Goal: Contribute content

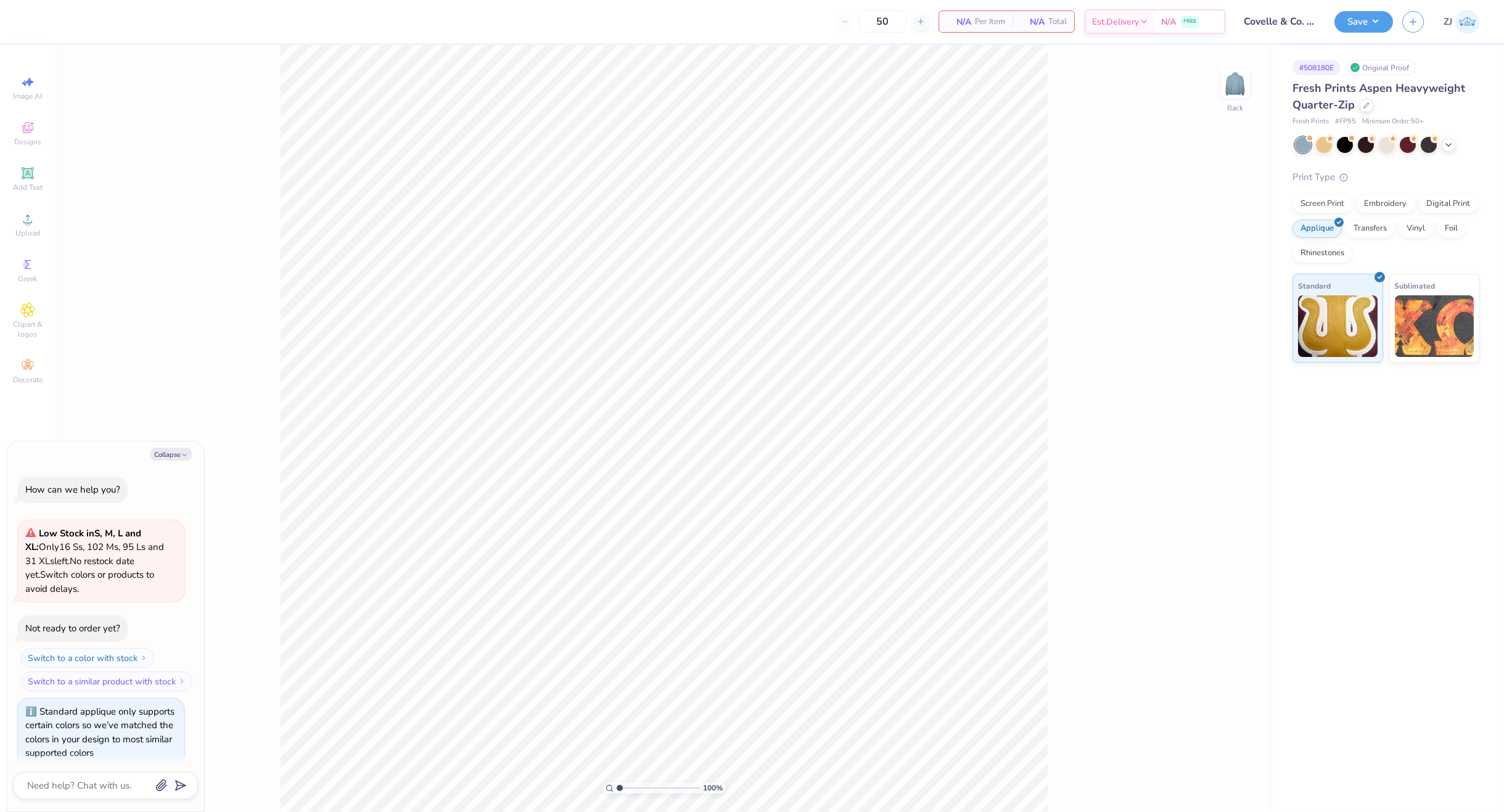
scroll to position [11, 0]
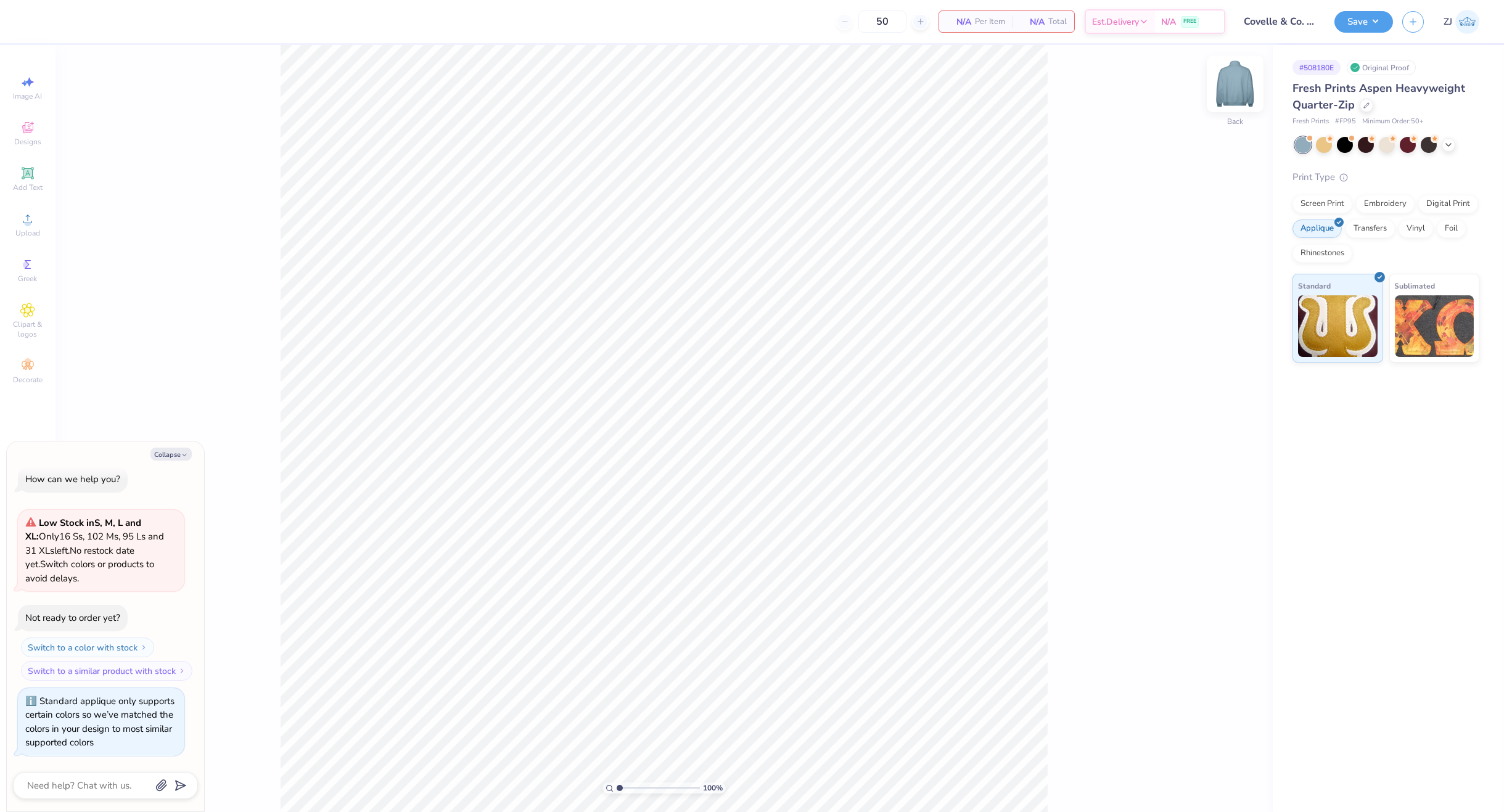
click at [1238, 87] on img at bounding box center [1235, 83] width 49 height 49
click at [1231, 85] on div "Almost there" at bounding box center [780, 428] width 1449 height 767
click at [173, 455] on button "Collapse" at bounding box center [170, 454] width 41 height 13
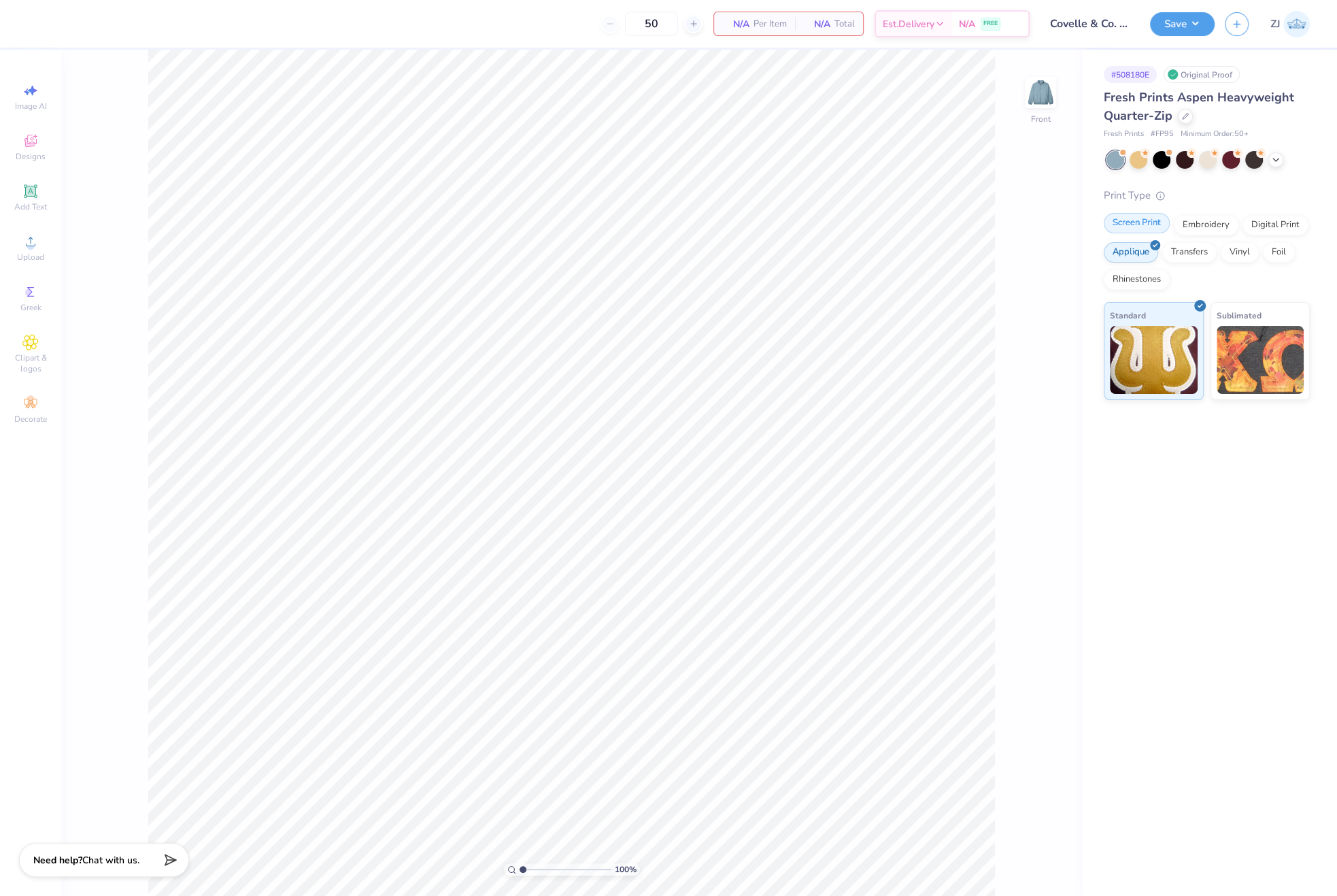
click at [1139, 220] on div "Screen Print" at bounding box center [1136, 223] width 66 height 21
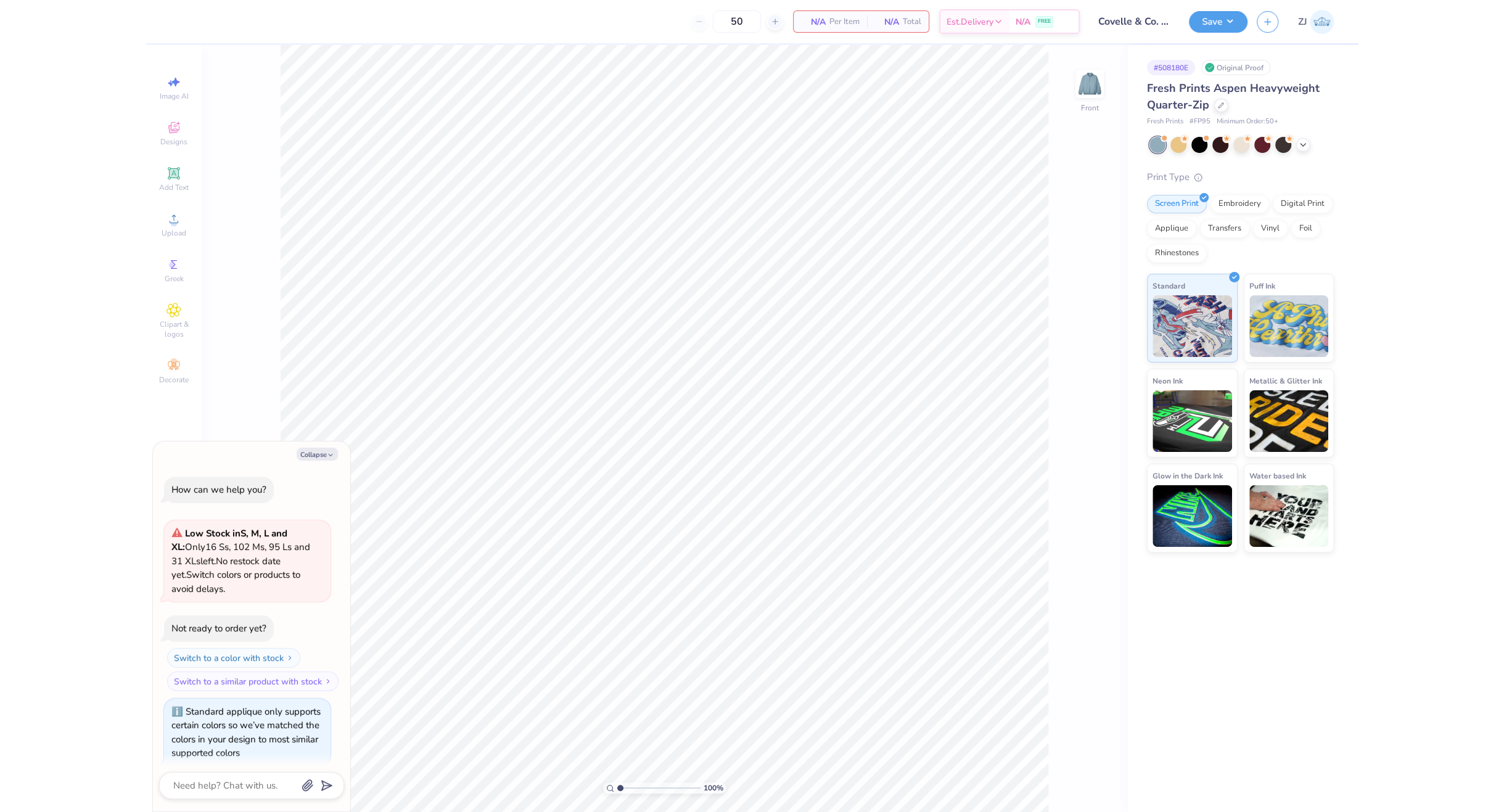
scroll to position [86, 0]
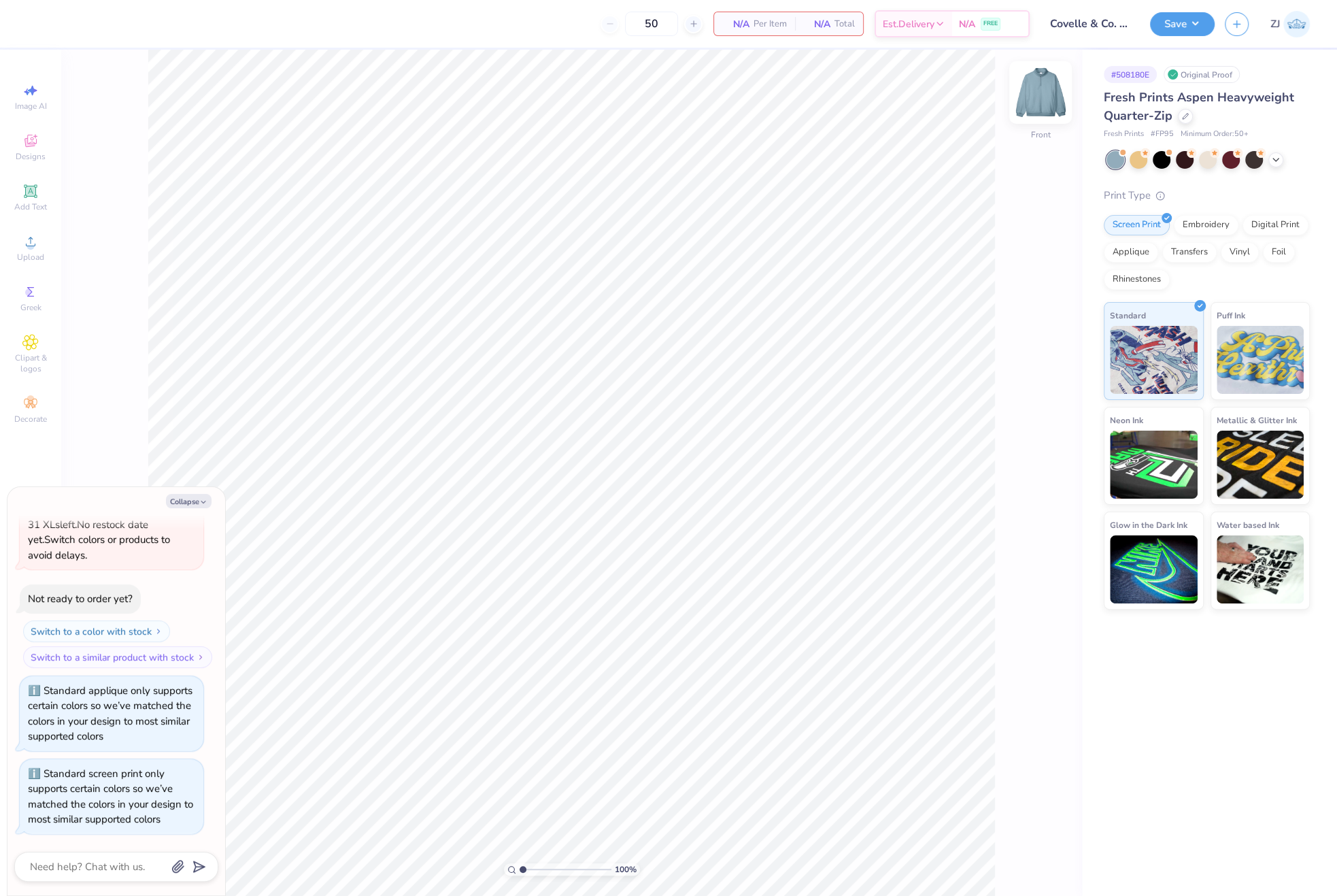
click at [1042, 97] on img at bounding box center [1040, 92] width 54 height 54
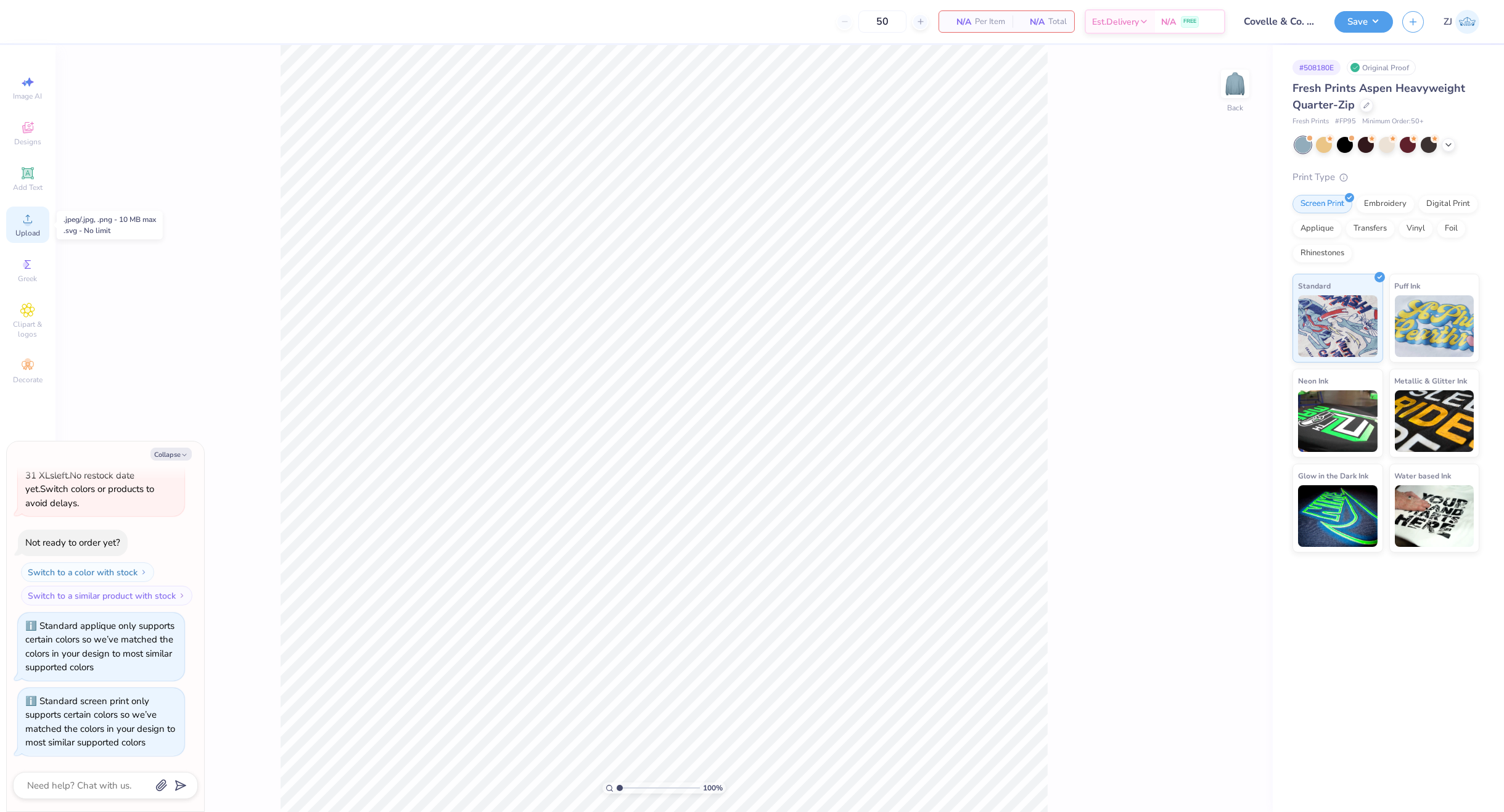
click at [41, 227] on div "Upload" at bounding box center [27, 225] width 43 height 36
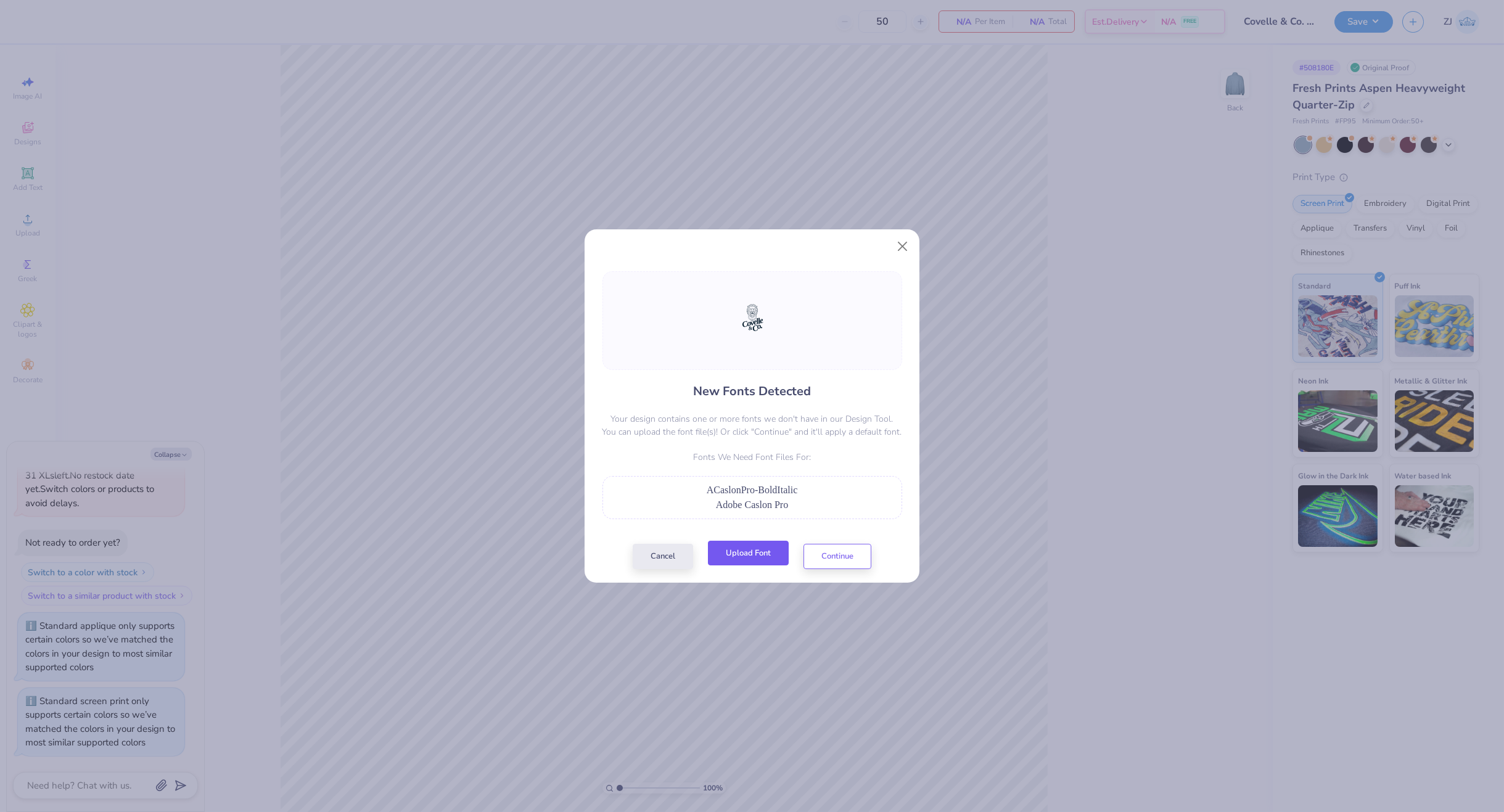
click at [746, 551] on button "Upload Font" at bounding box center [748, 553] width 81 height 26
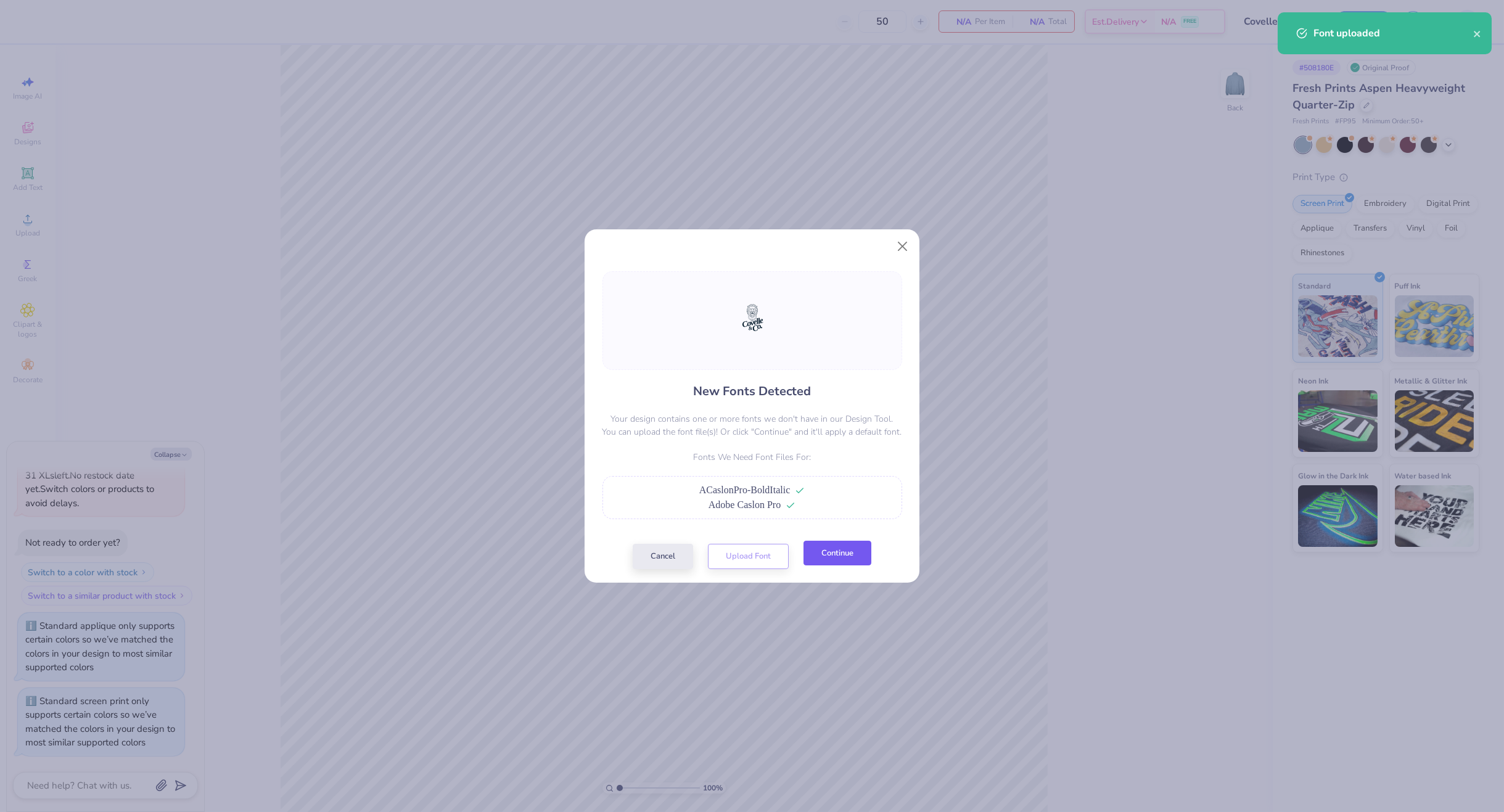
click at [833, 548] on button "Continue" at bounding box center [837, 553] width 68 height 26
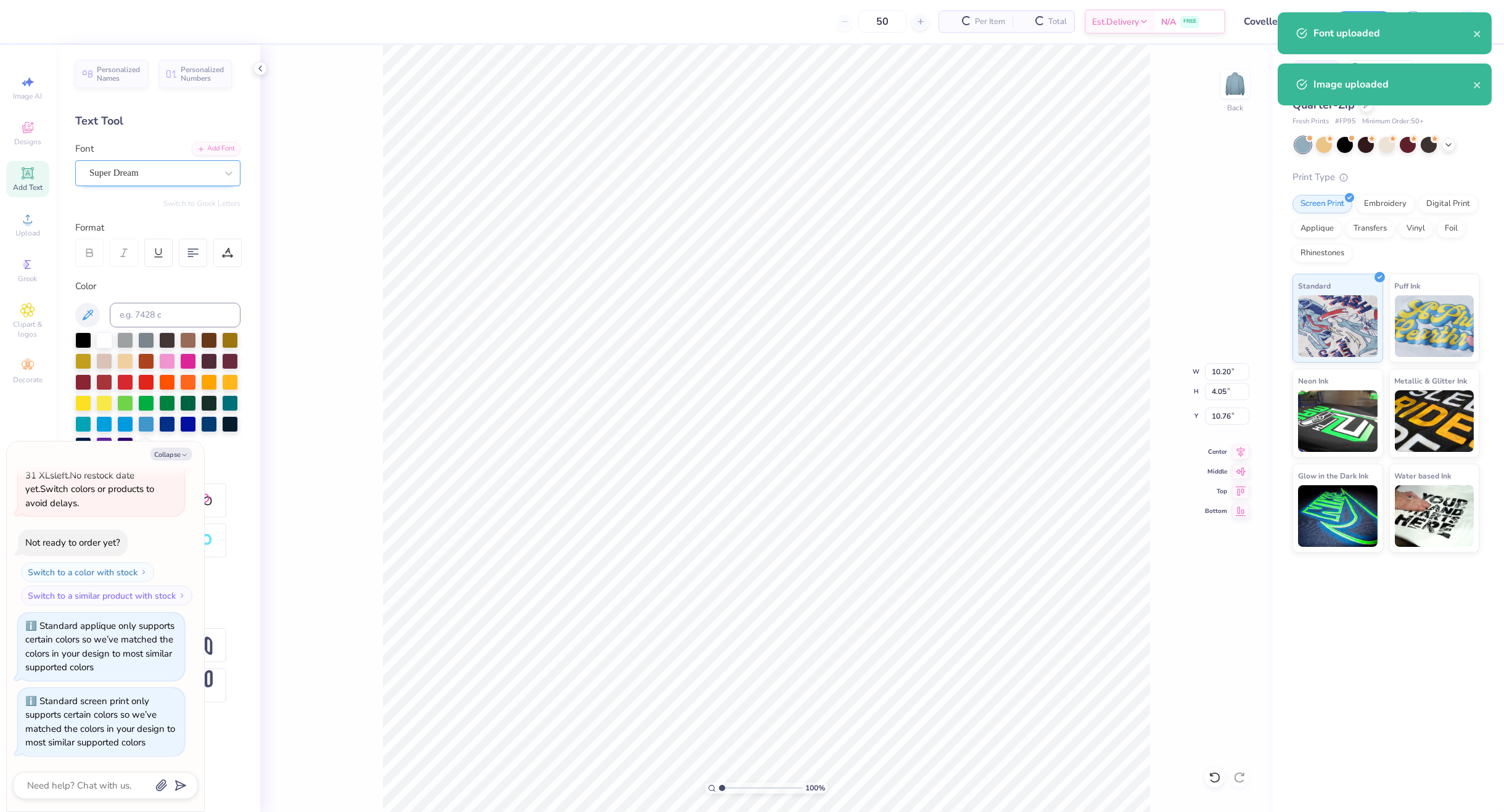
click at [145, 166] on div "Super Dream" at bounding box center [153, 173] width 130 height 19
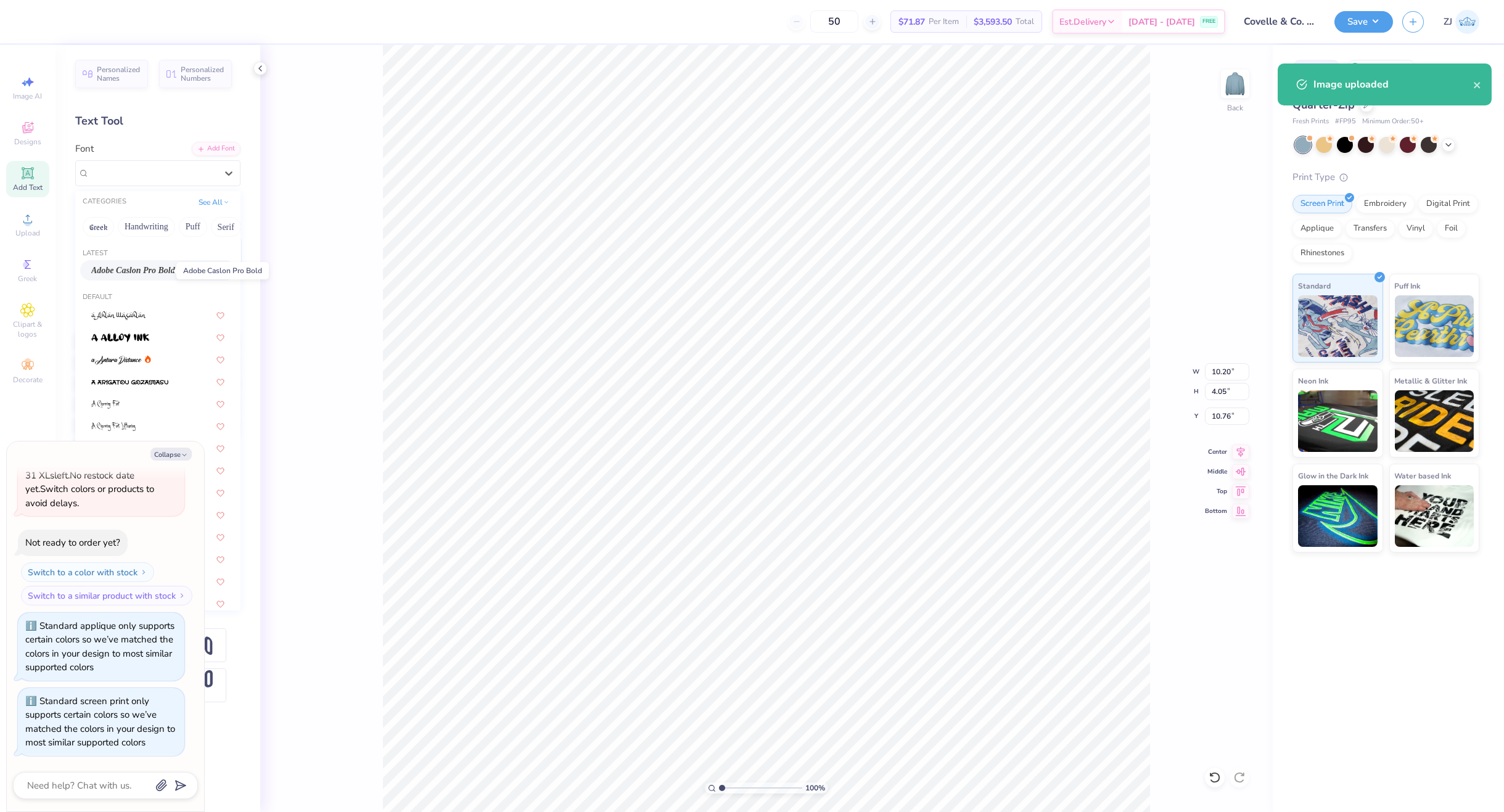
click at [130, 270] on span "Adobe Caslon Pro Bold" at bounding box center [133, 270] width 84 height 13
type textarea "x"
type input "8.52"
type input "3.99"
type input "10.93"
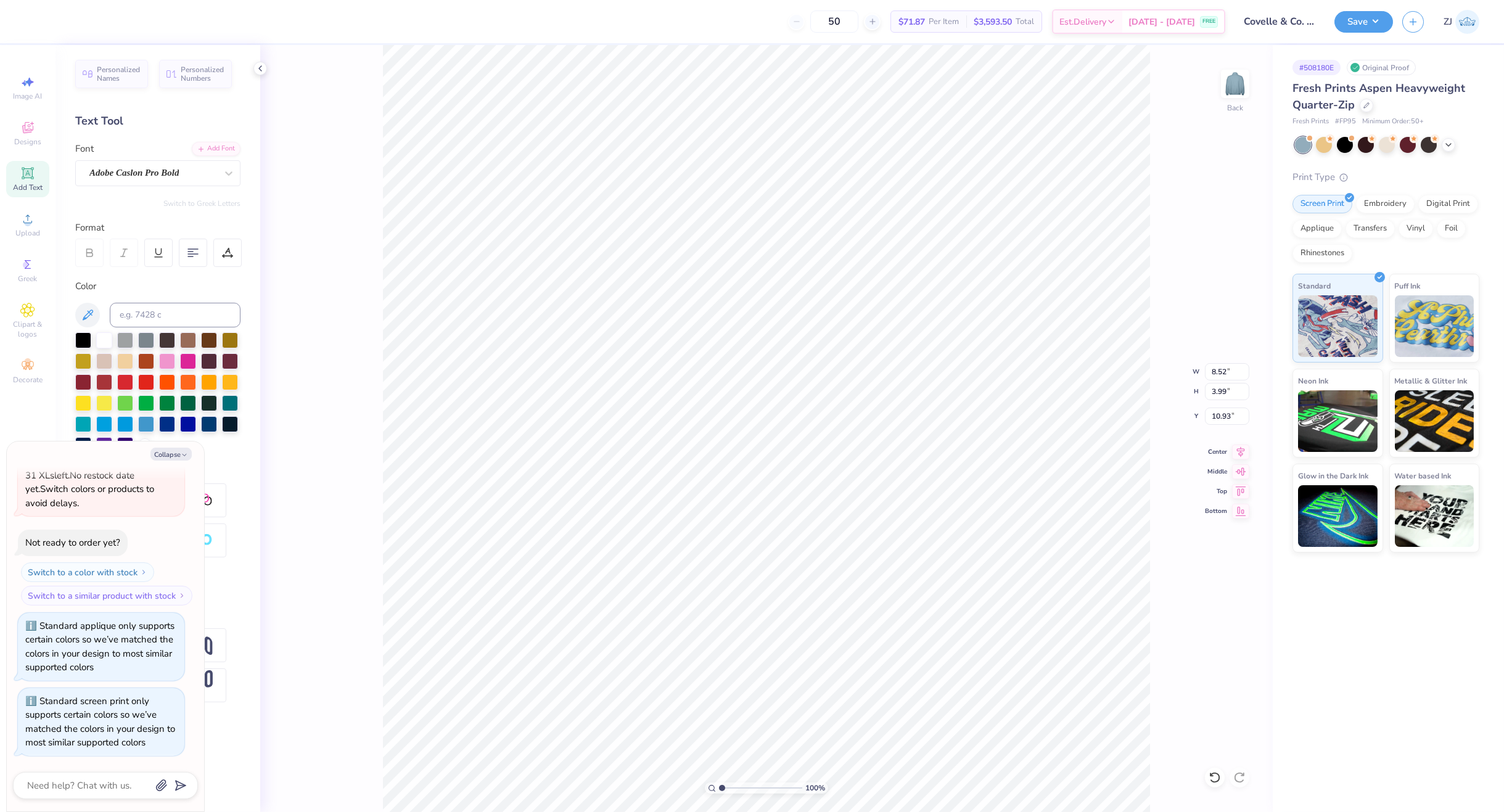
type textarea "x"
type input "2.62"
type input "2.06"
type input "13.54"
type textarea "x"
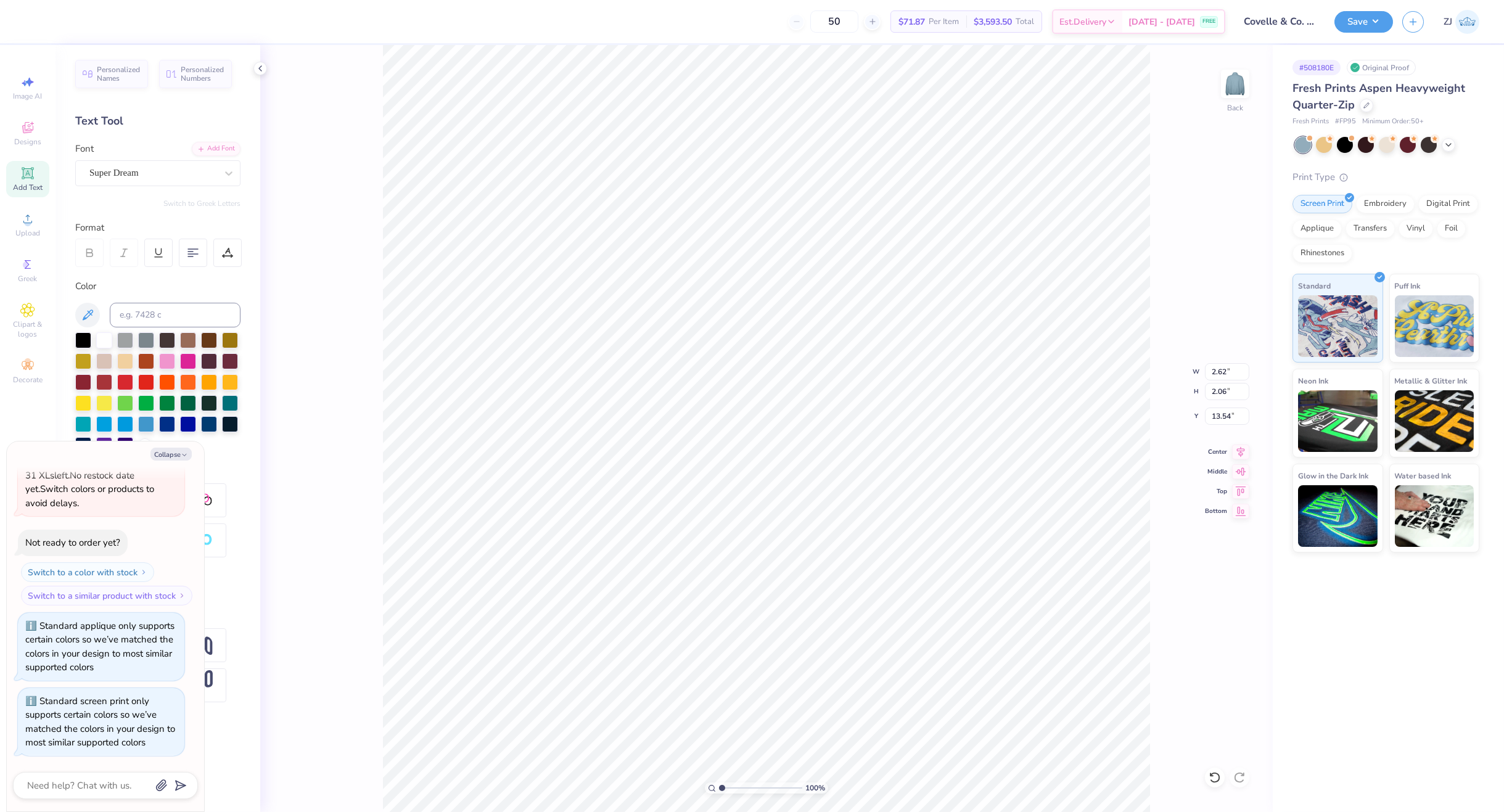
type input "8.52"
type input "3.99"
type input "10.93"
click at [38, 230] on span "Upload" at bounding box center [27, 233] width 25 height 10
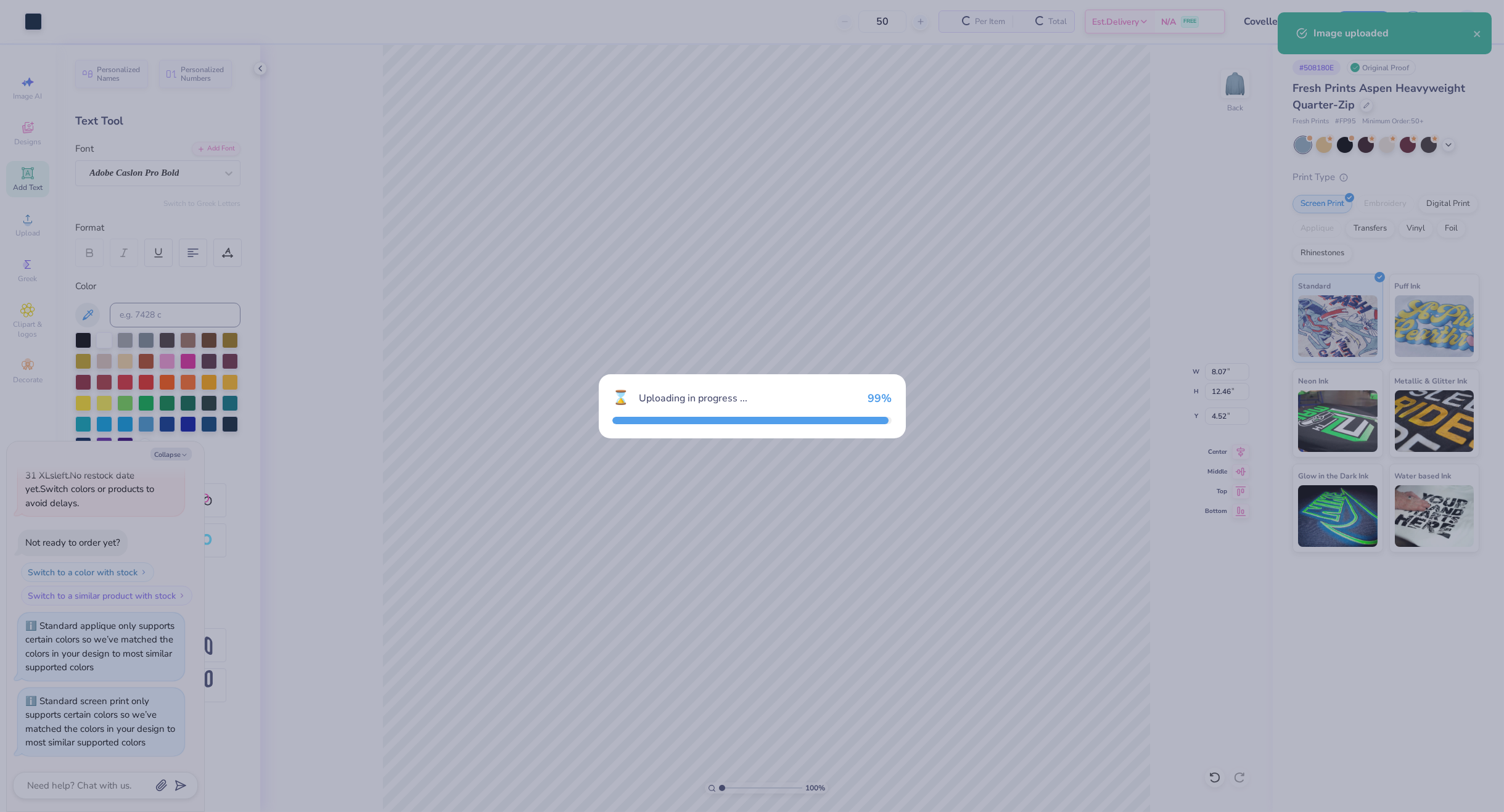
type textarea "x"
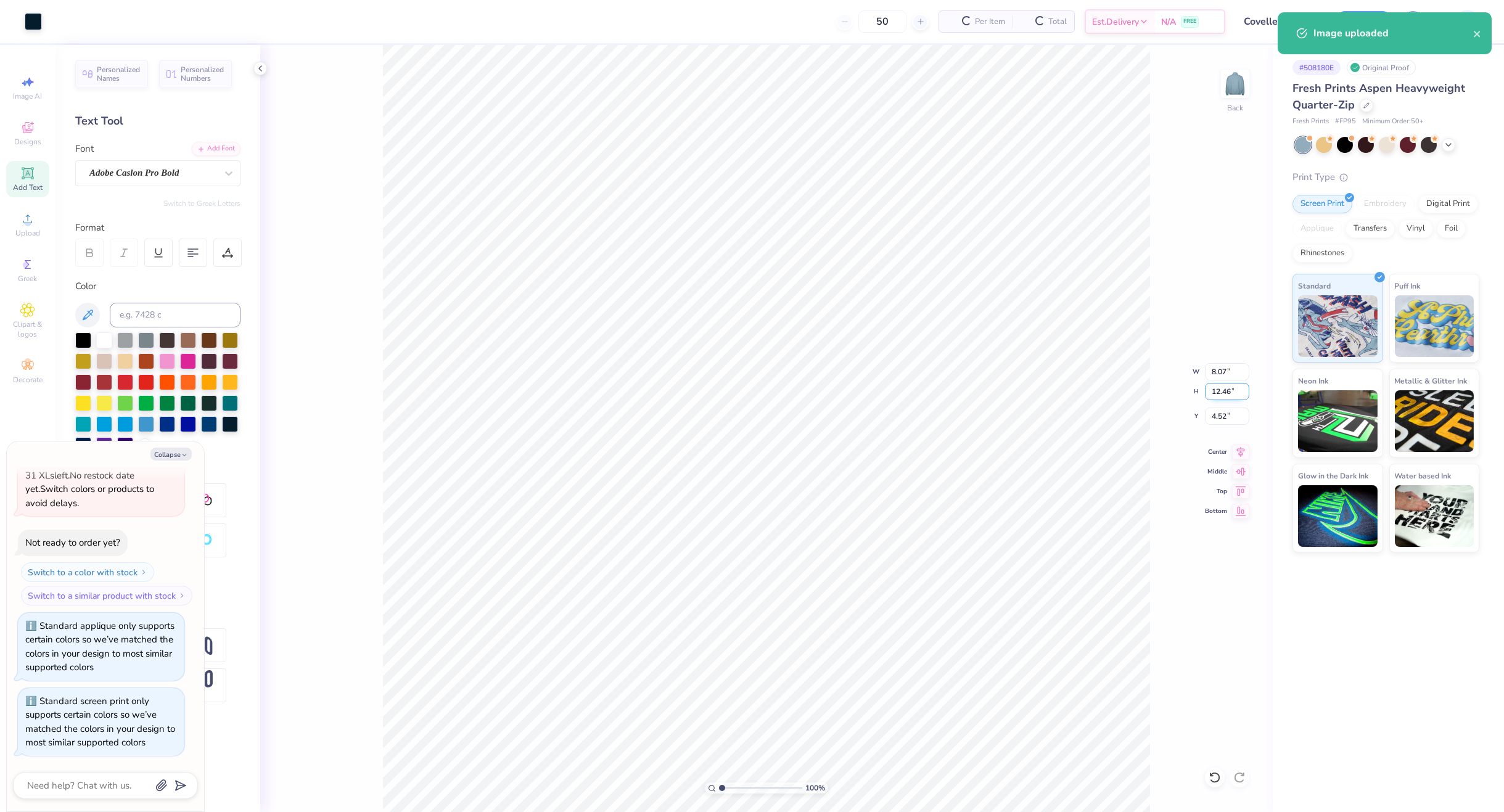
click at [1229, 388] on input "12.46" at bounding box center [1227, 391] width 45 height 17
type input "3.5"
type textarea "x"
type input "2.27"
type input "3.50"
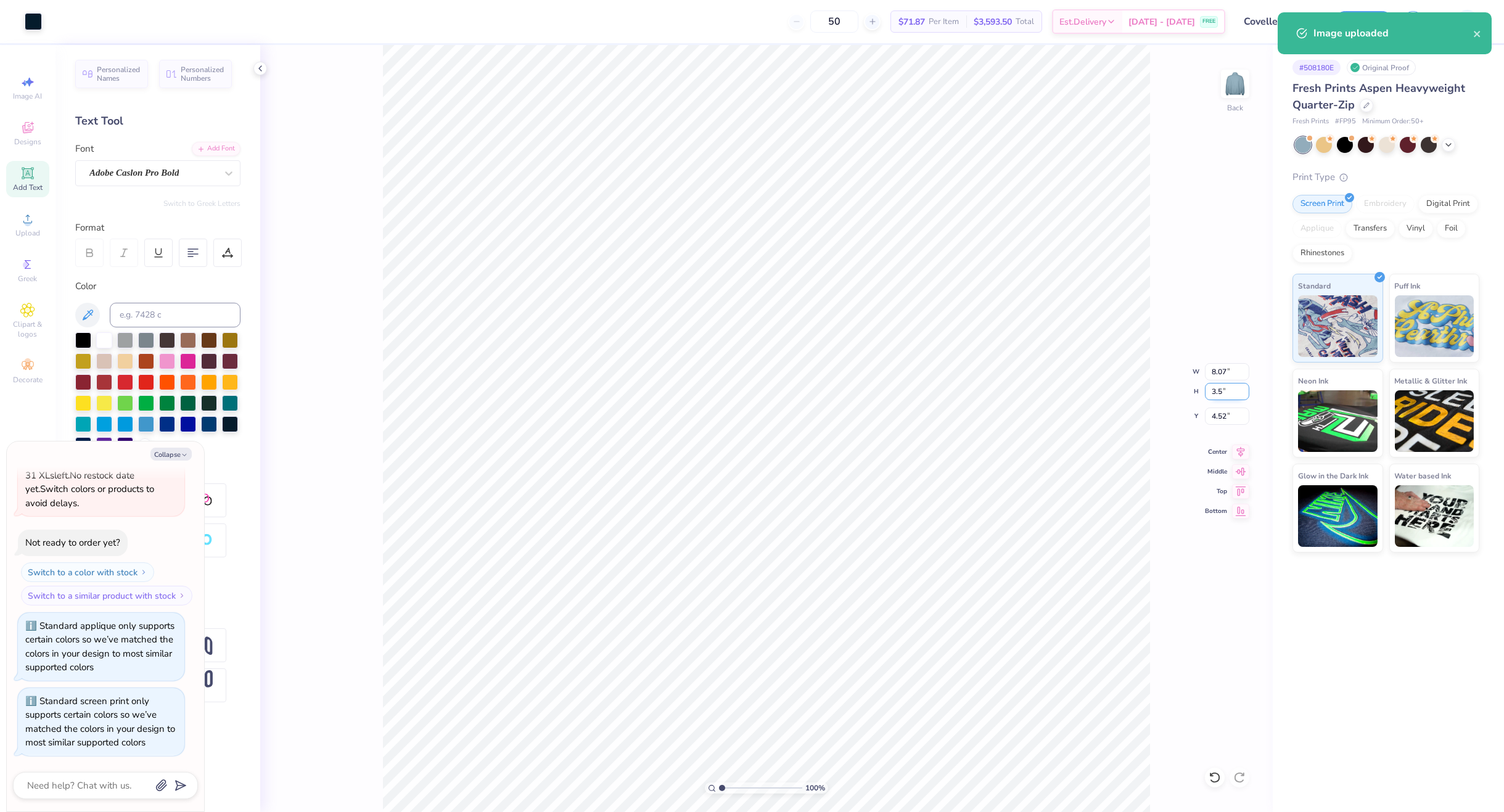
type input "9.00"
type textarea "x"
type input "3.00"
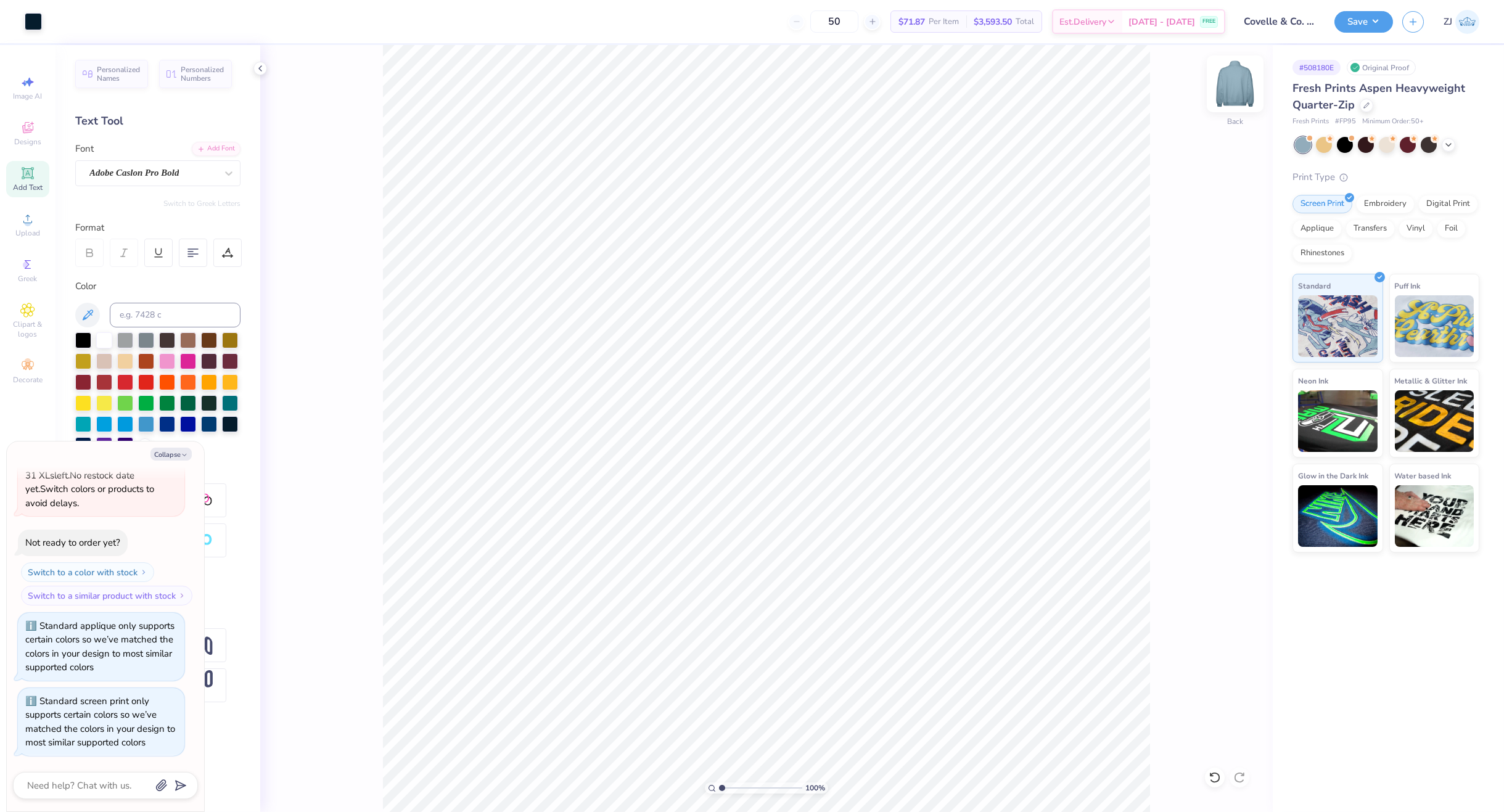
click at [1235, 88] on img at bounding box center [1235, 83] width 49 height 49
click at [35, 225] on icon at bounding box center [28, 219] width 15 height 15
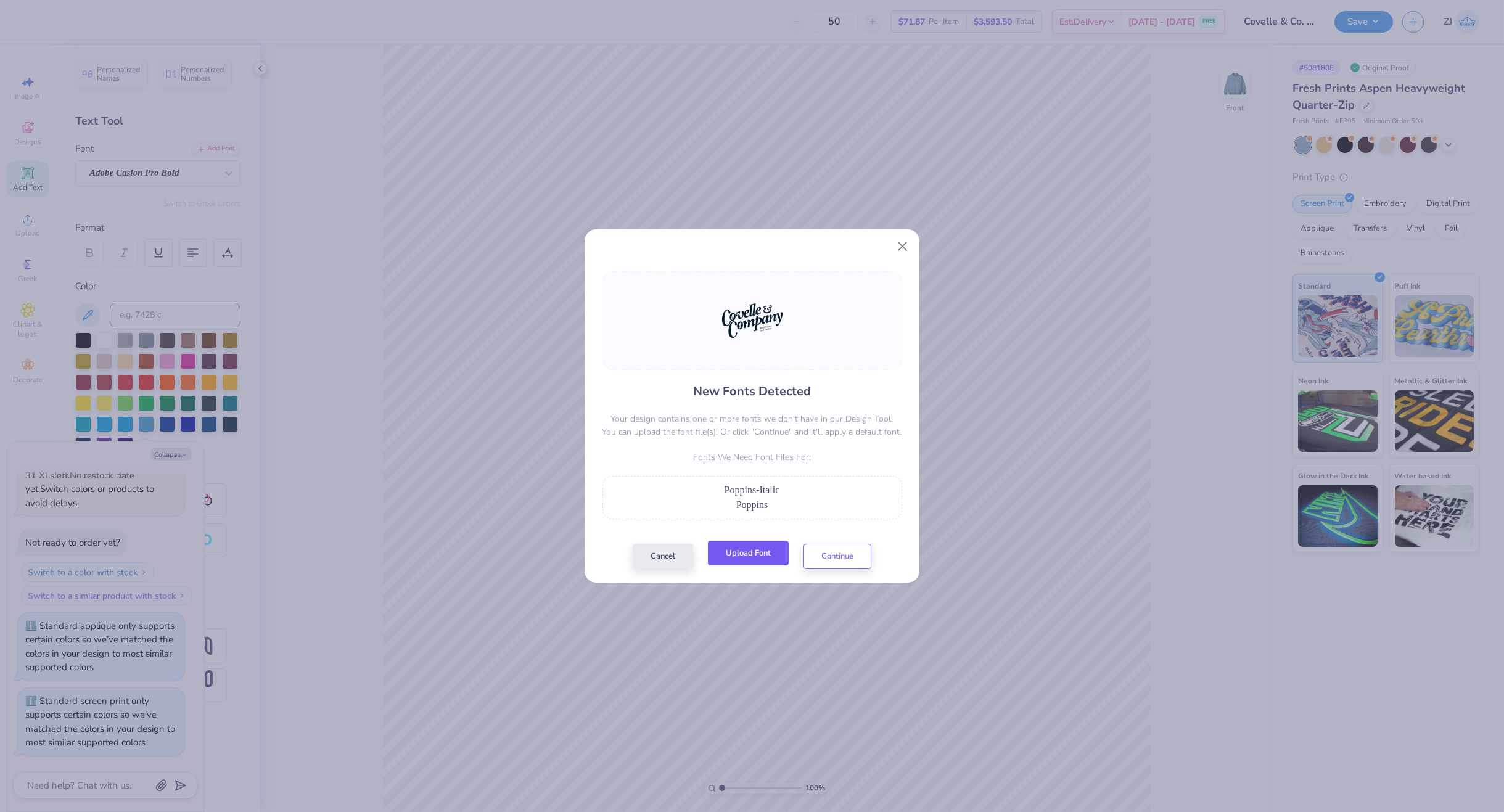
click at [757, 556] on button "Upload Font" at bounding box center [748, 553] width 81 height 26
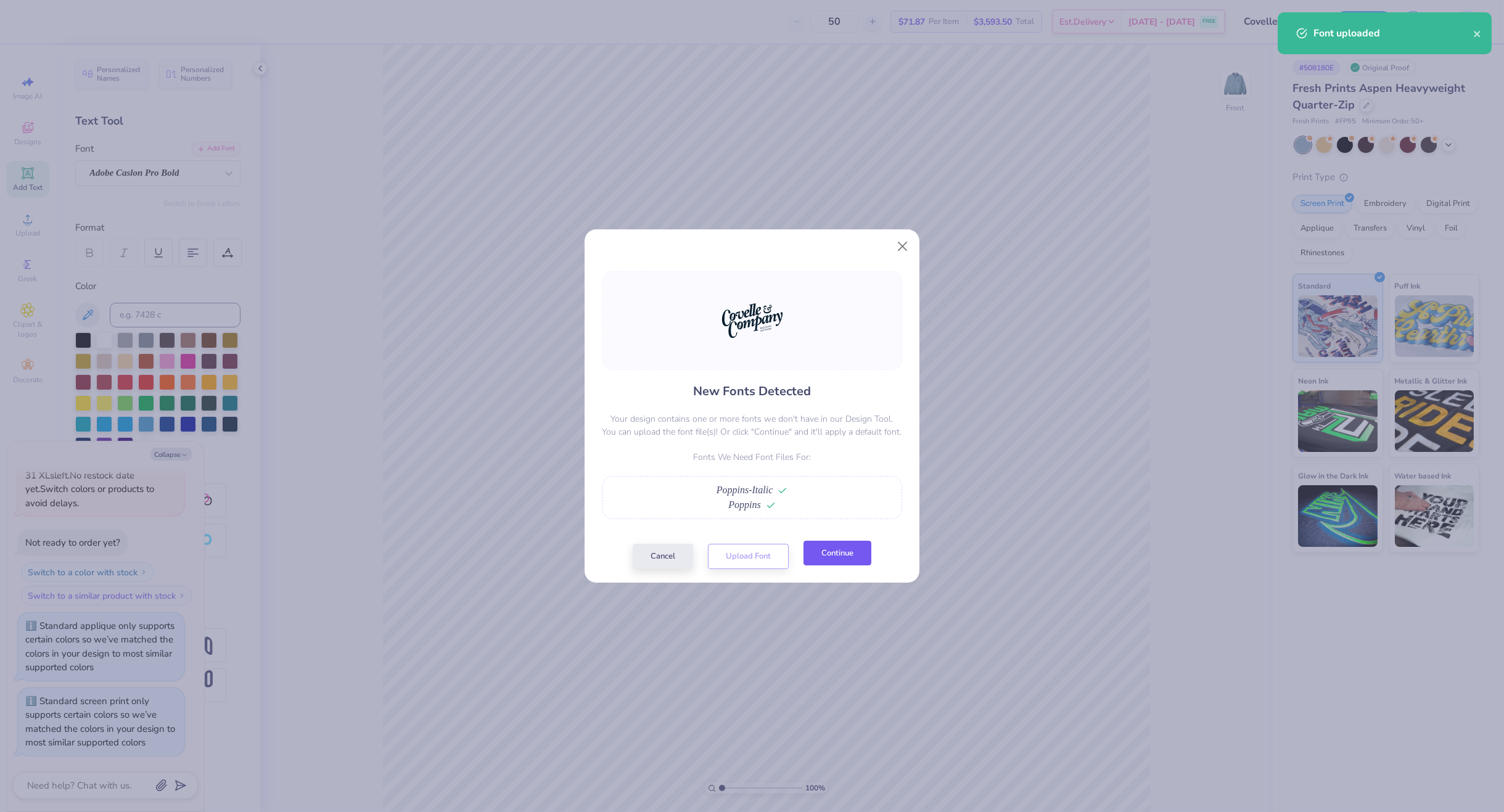
click at [852, 547] on button "Continue" at bounding box center [837, 553] width 68 height 26
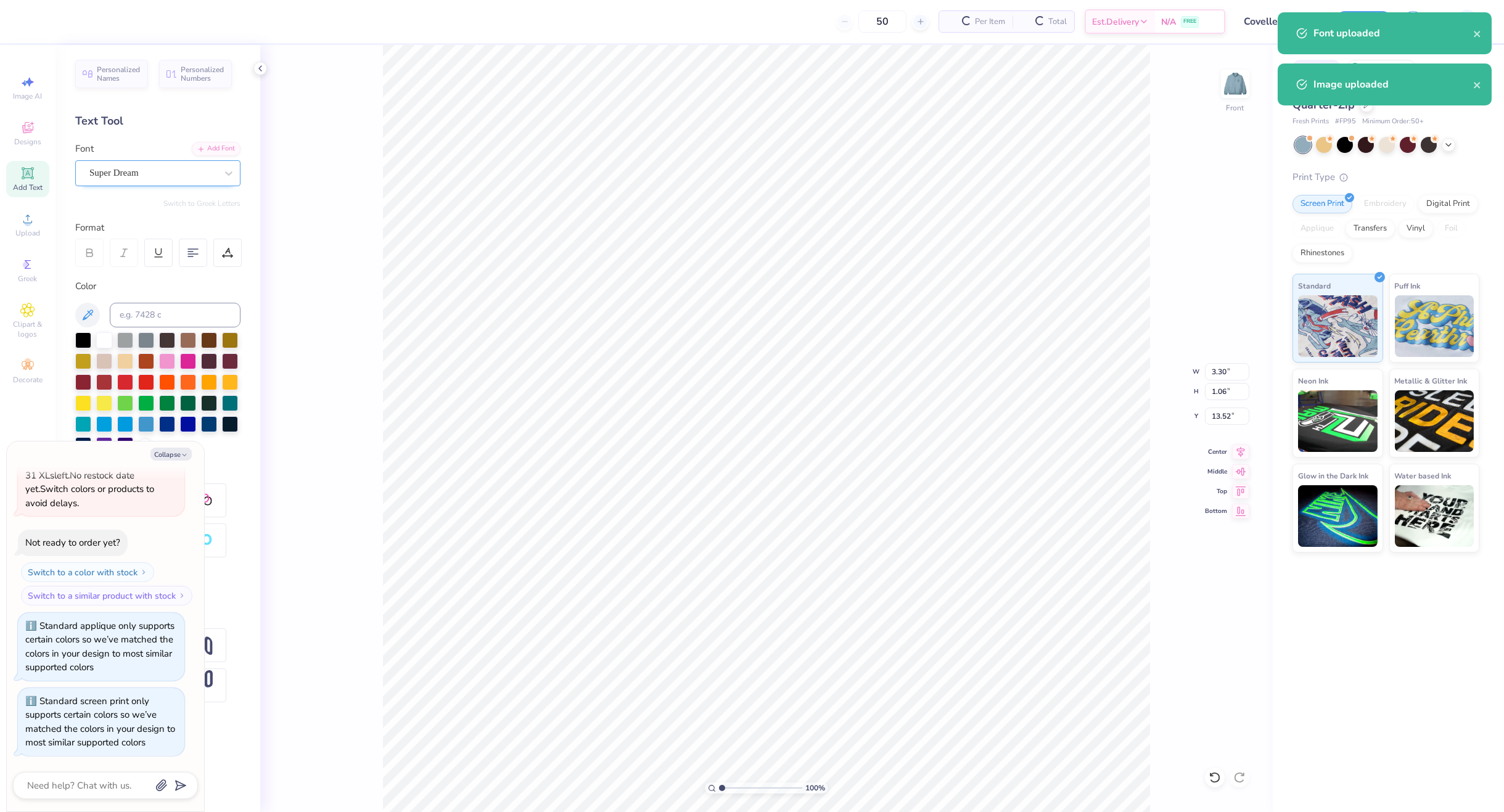
click at [145, 184] on div "Super Dream" at bounding box center [158, 173] width 165 height 26
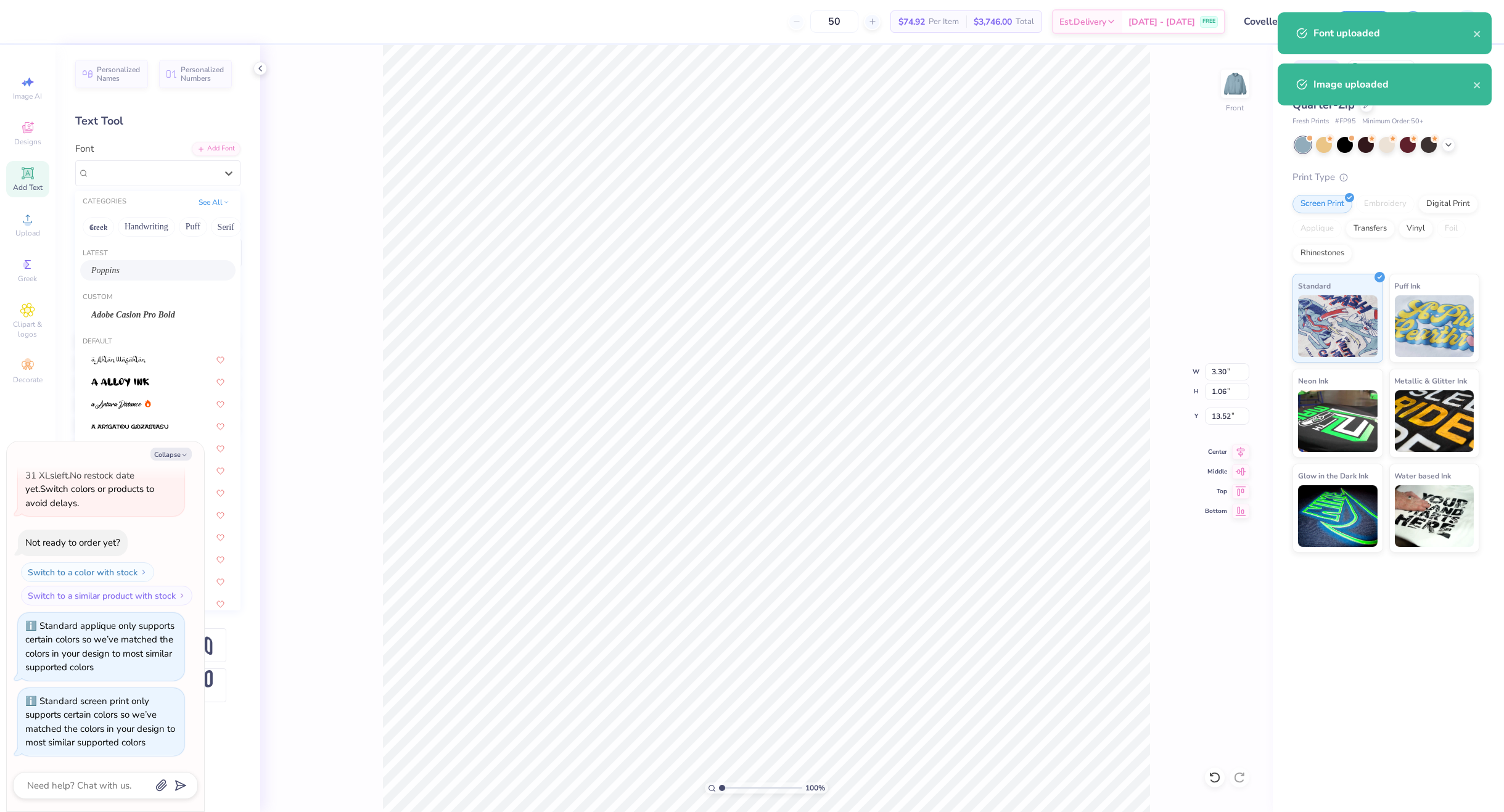
click at [150, 273] on div "Poppins" at bounding box center [158, 270] width 134 height 13
type textarea "x"
type input "3.31"
type input "1.08"
type input "13.57"
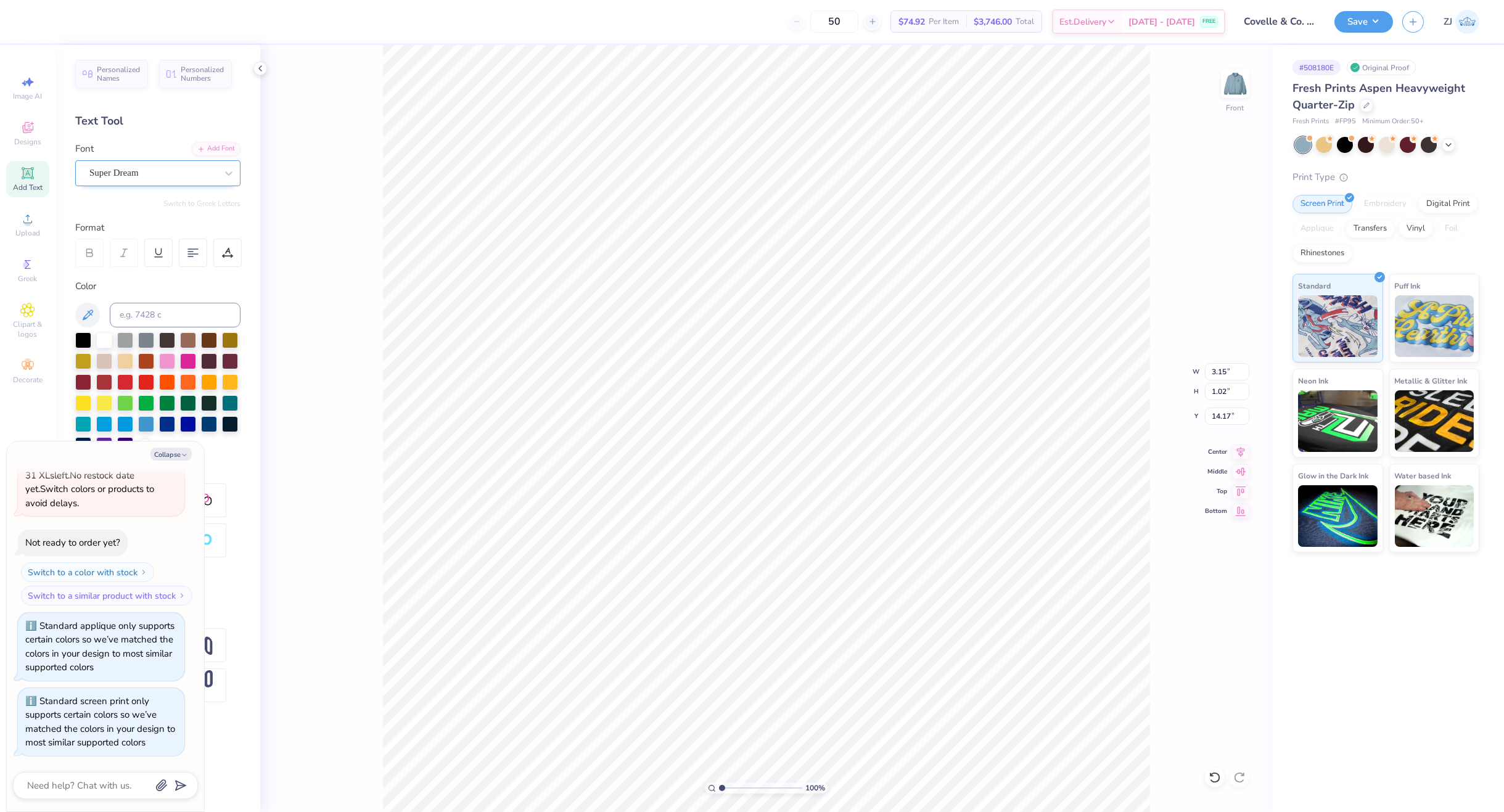
click at [150, 179] on div "Super Dream" at bounding box center [153, 173] width 130 height 19
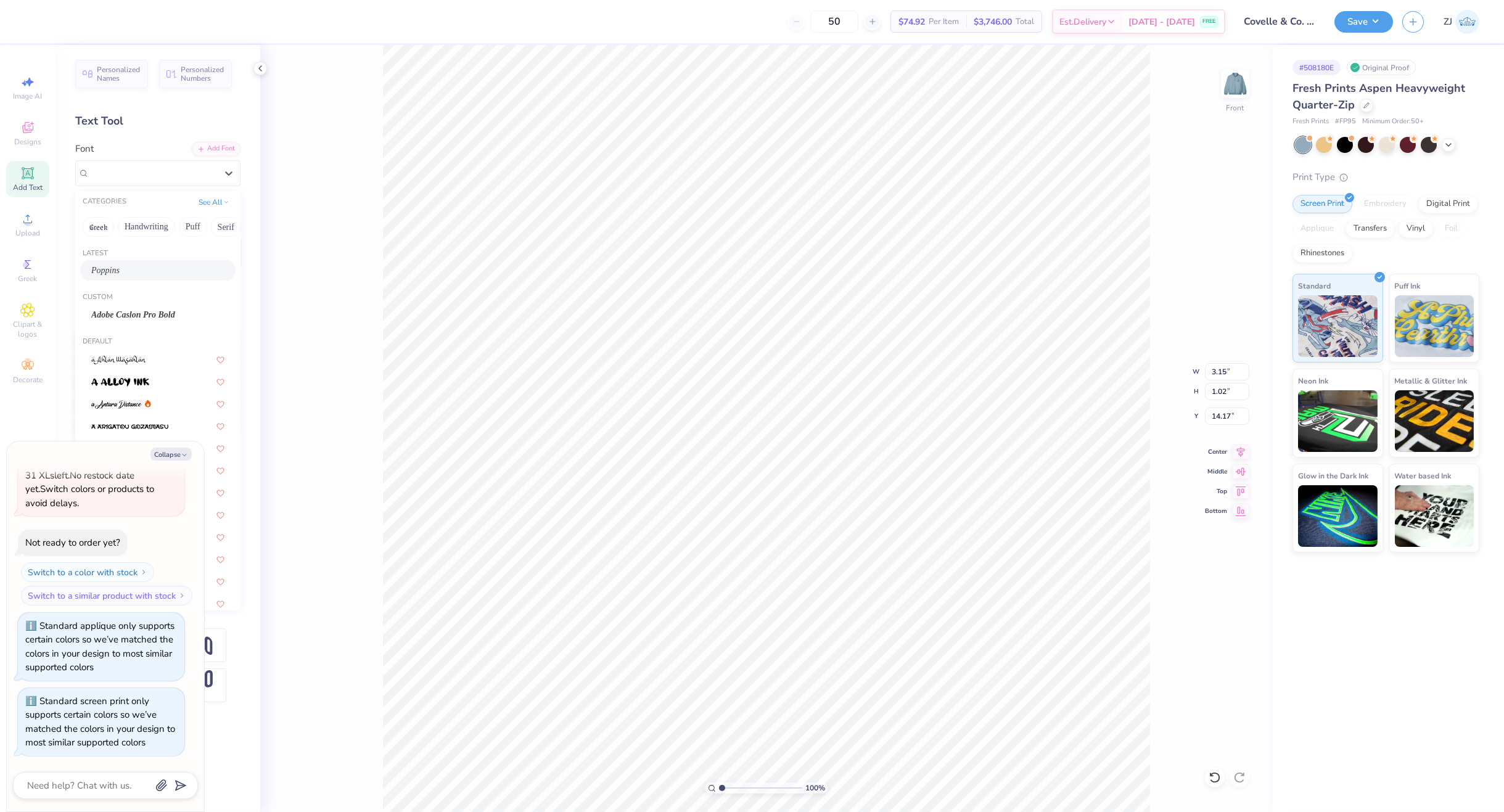
click at [139, 265] on div "Poppins" at bounding box center [158, 270] width 134 height 13
type textarea "x"
type input "3.42"
type input "1.08"
type input "14.12"
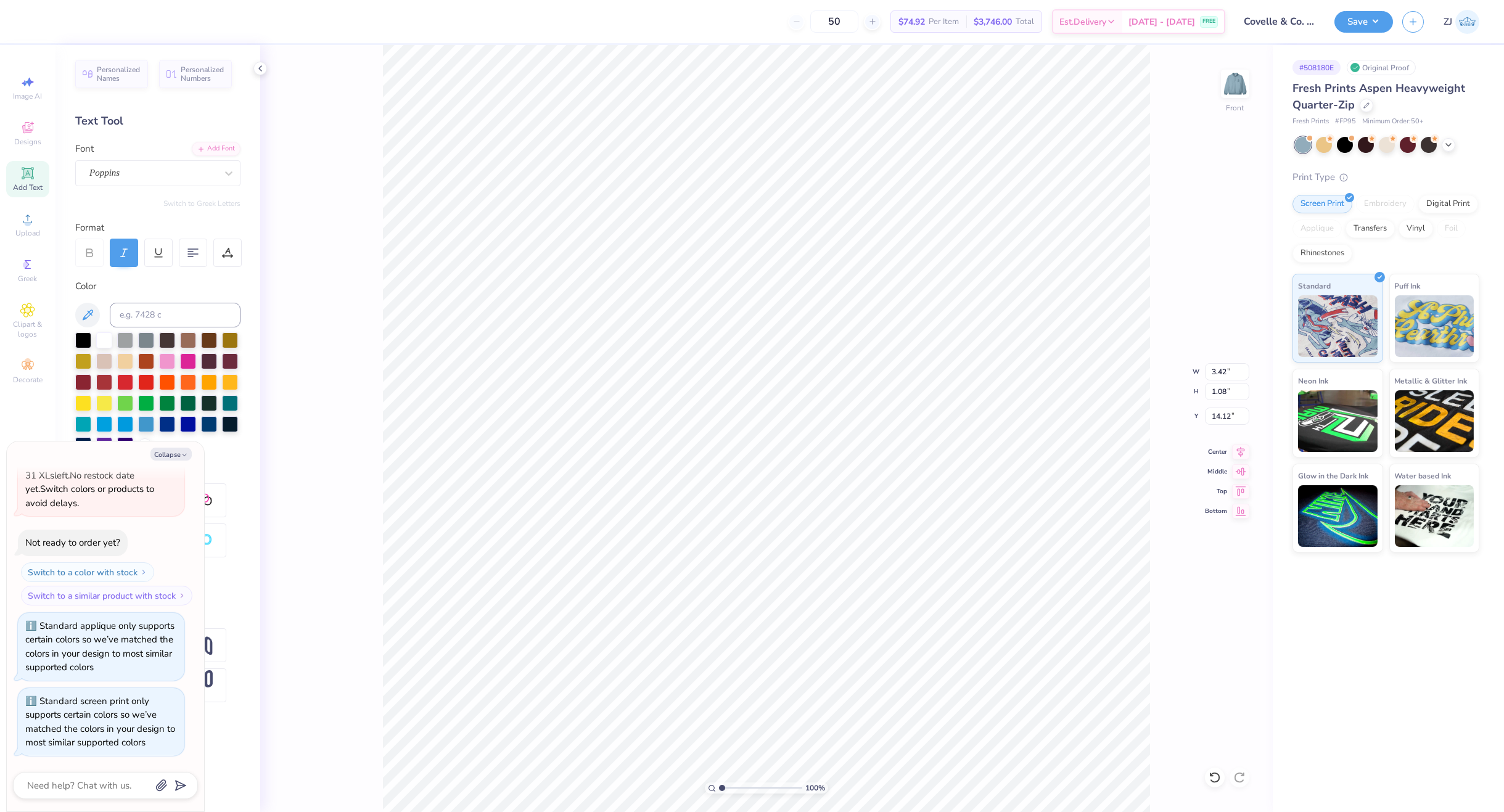
type textarea "x"
type input "15.00"
type input "8.56"
type input "8.22"
type textarea "x"
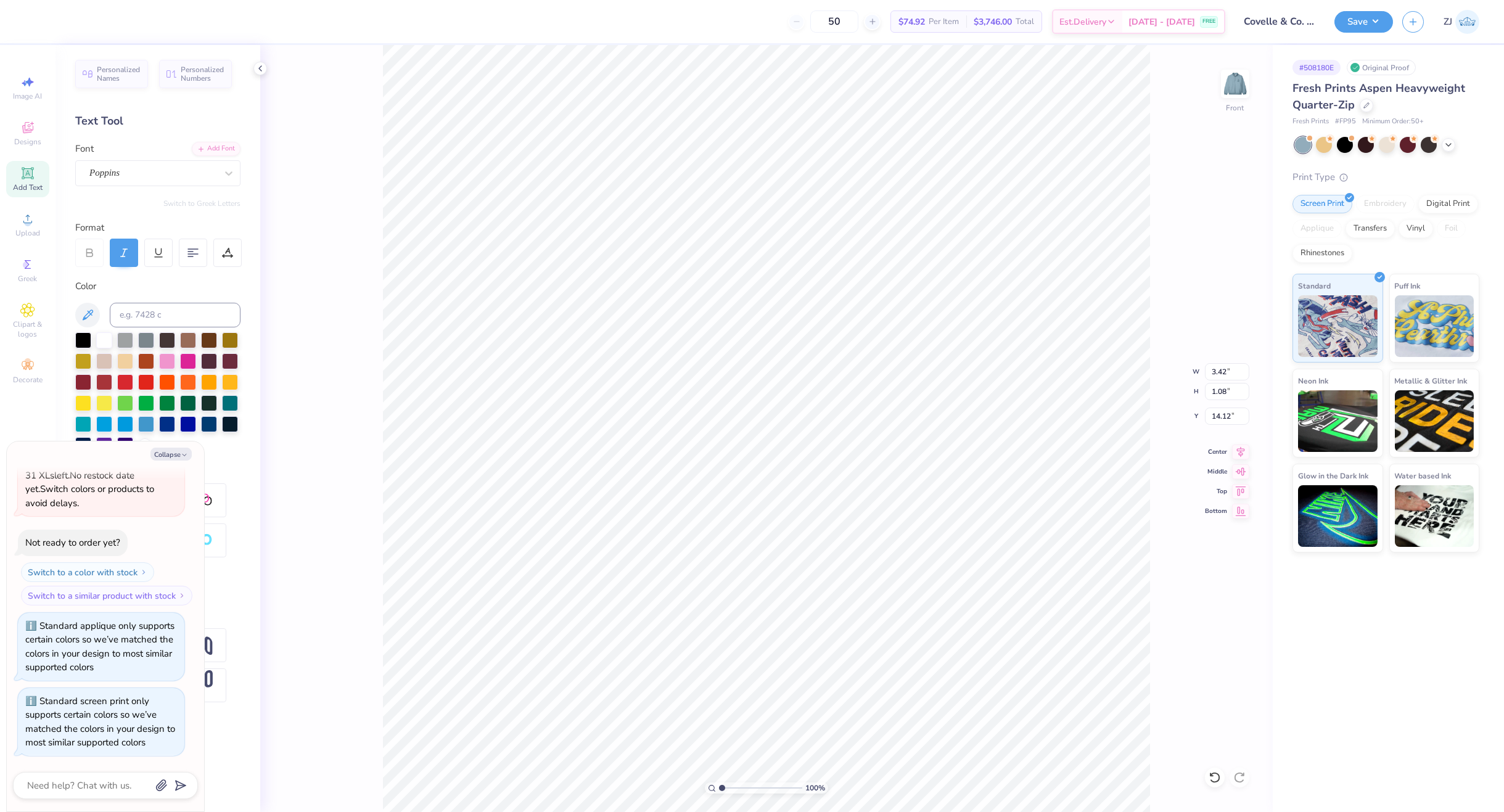
type input "14.11"
type textarea "x"
click at [1220, 372] on input "15.00" at bounding box center [1227, 372] width 45 height 17
type input "12.5"
type textarea "x"
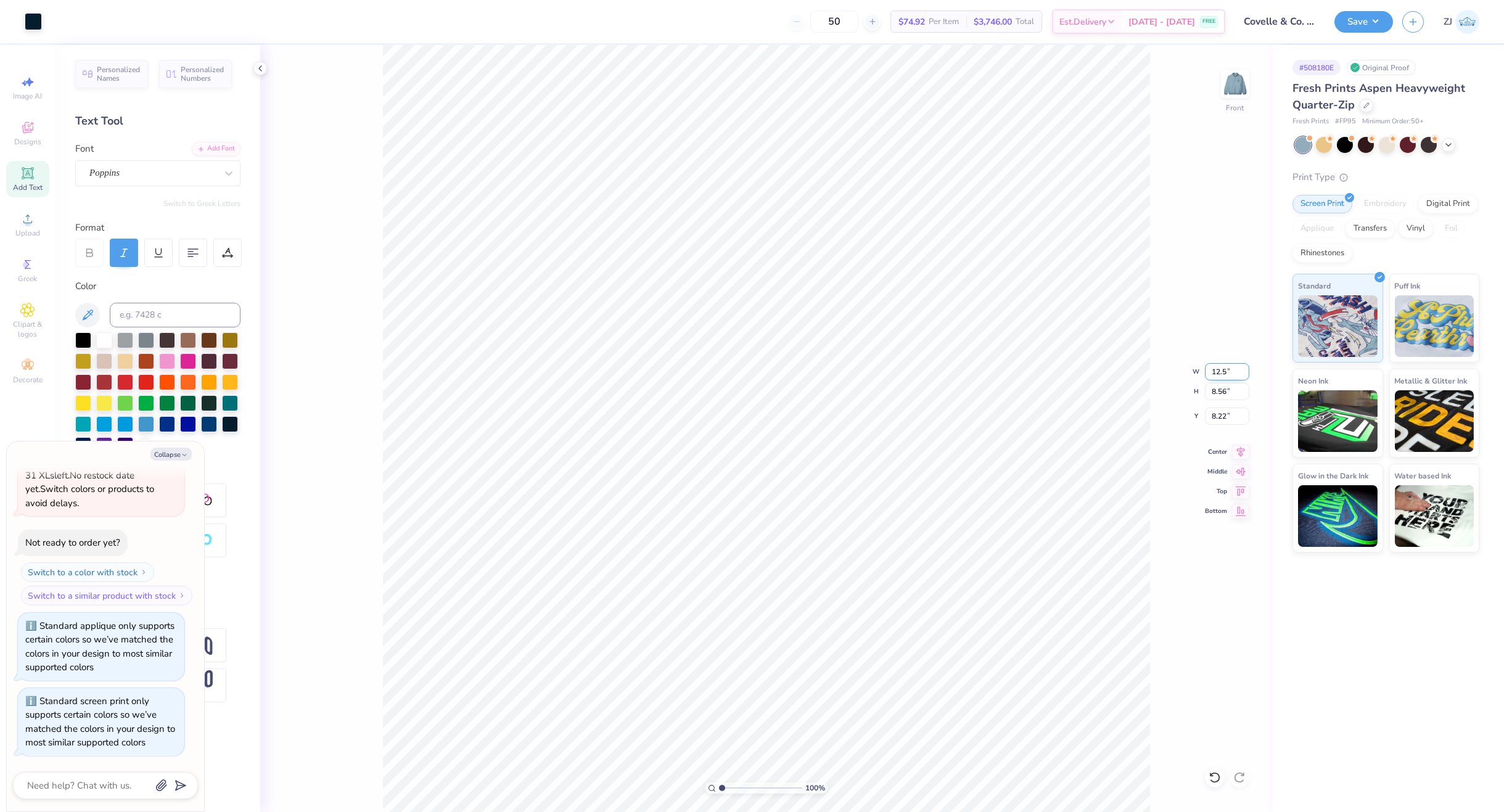
type input "12.50"
type input "7.13"
click at [1218, 421] on input "8.93" at bounding box center [1227, 415] width 45 height 17
type input "3"
type textarea "x"
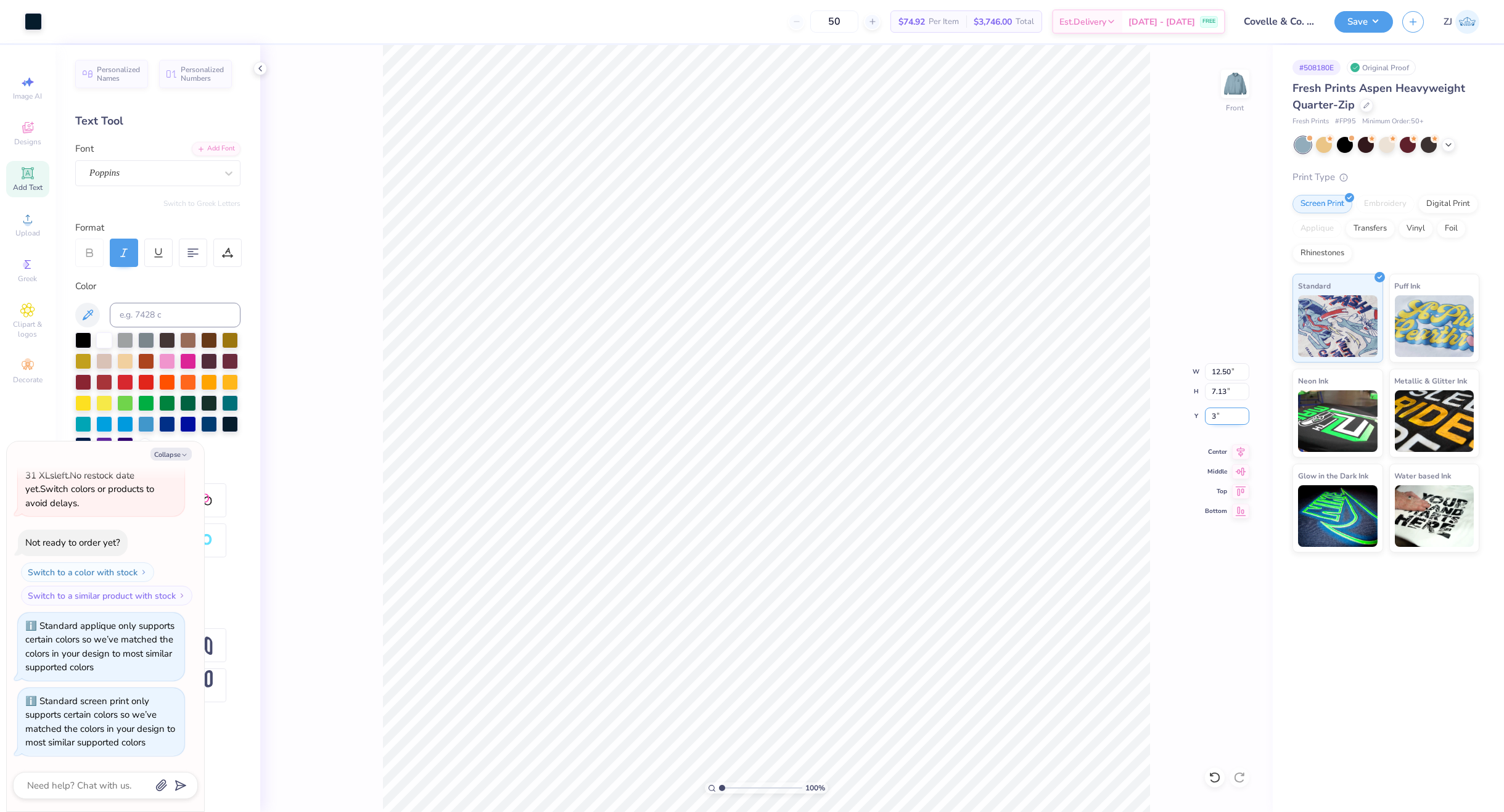
type input "3.00"
click at [1234, 93] on img at bounding box center [1235, 83] width 49 height 49
click at [1234, 93] on img at bounding box center [1235, 84] width 25 height 25
click at [1390, 12] on div "Save" at bounding box center [1364, 22] width 59 height 22
click at [1381, 19] on button "Save" at bounding box center [1364, 20] width 59 height 22
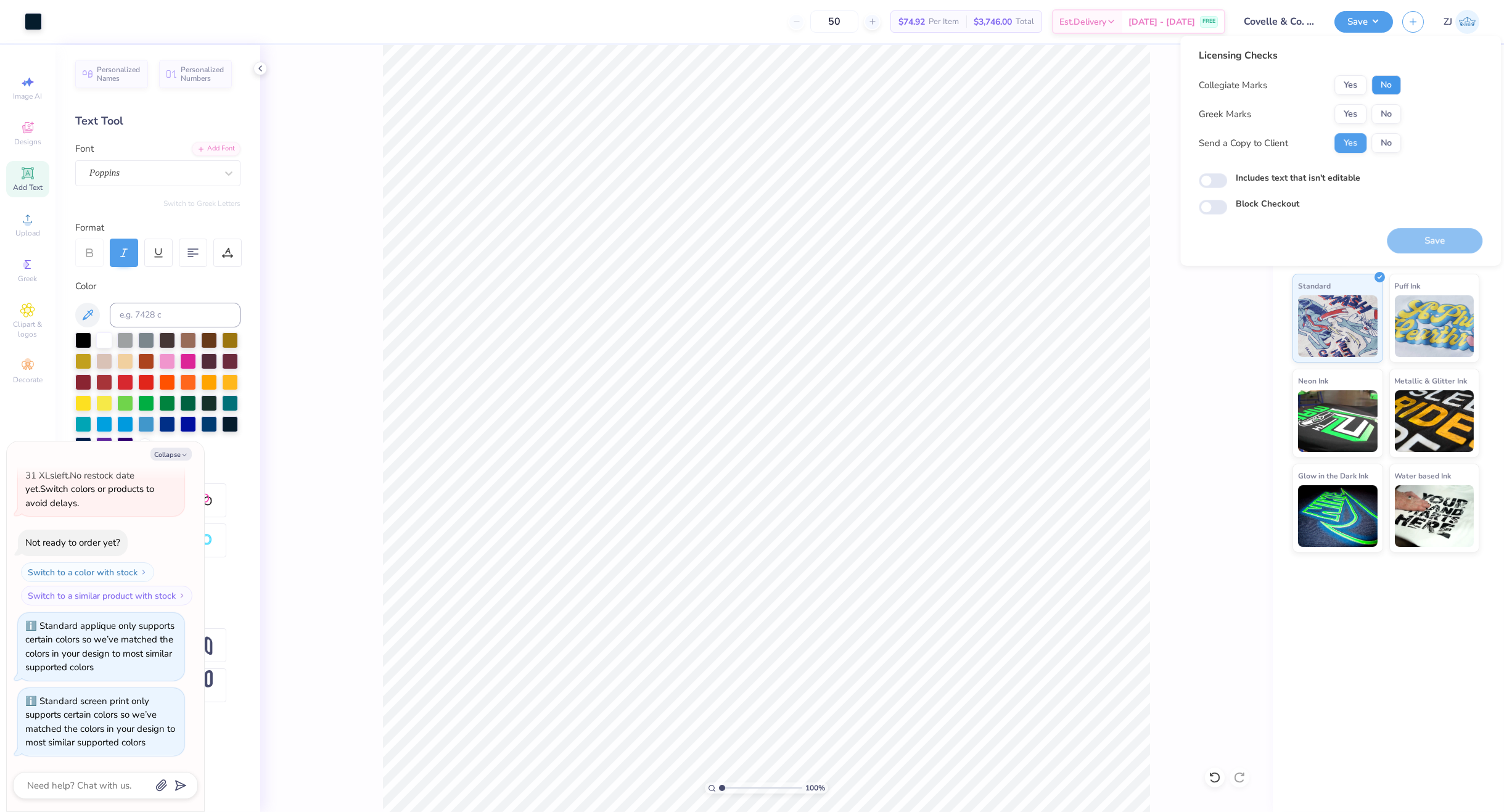
click at [1377, 88] on button "No" at bounding box center [1386, 85] width 29 height 20
click at [1389, 106] on button "No" at bounding box center [1386, 114] width 29 height 20
type textarea "x"
click at [1211, 186] on input "Includes text that isn't editable" at bounding box center [1213, 181] width 29 height 15
checkbox input "true"
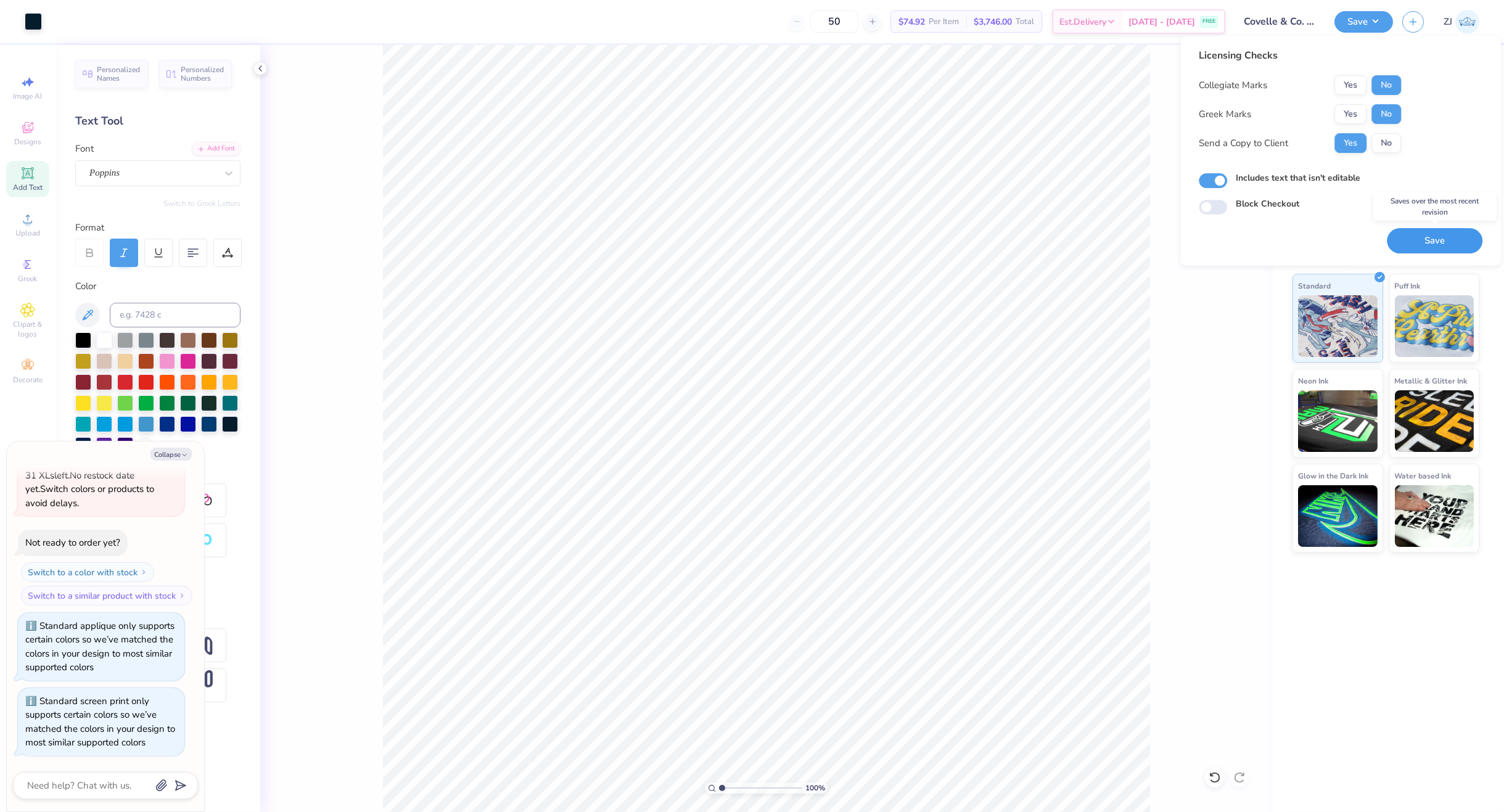
click at [1422, 237] on button "Save" at bounding box center [1435, 241] width 96 height 26
type textarea "x"
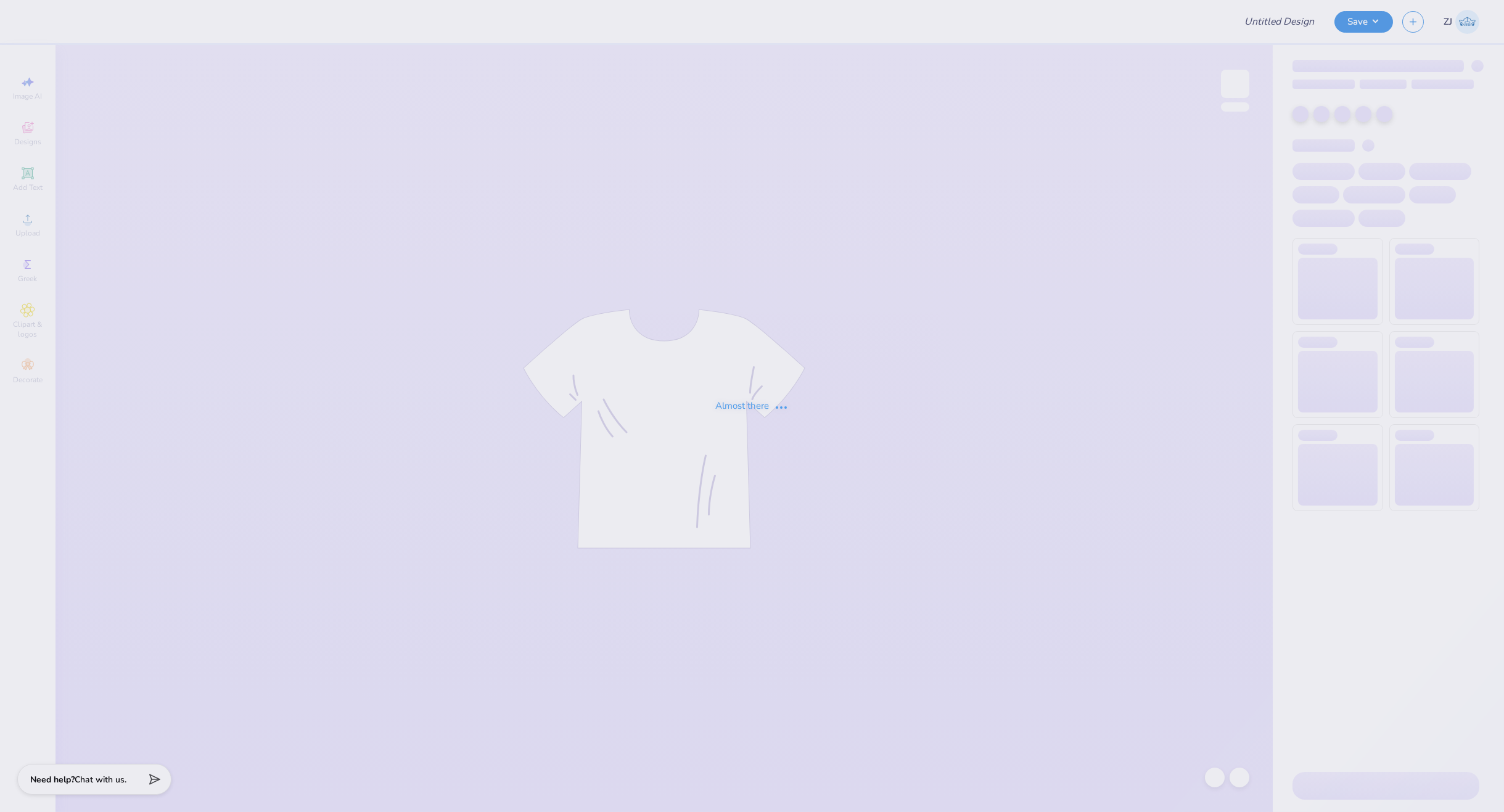
type input "Covelle & Co. [GEOGRAPHIC_DATA]"
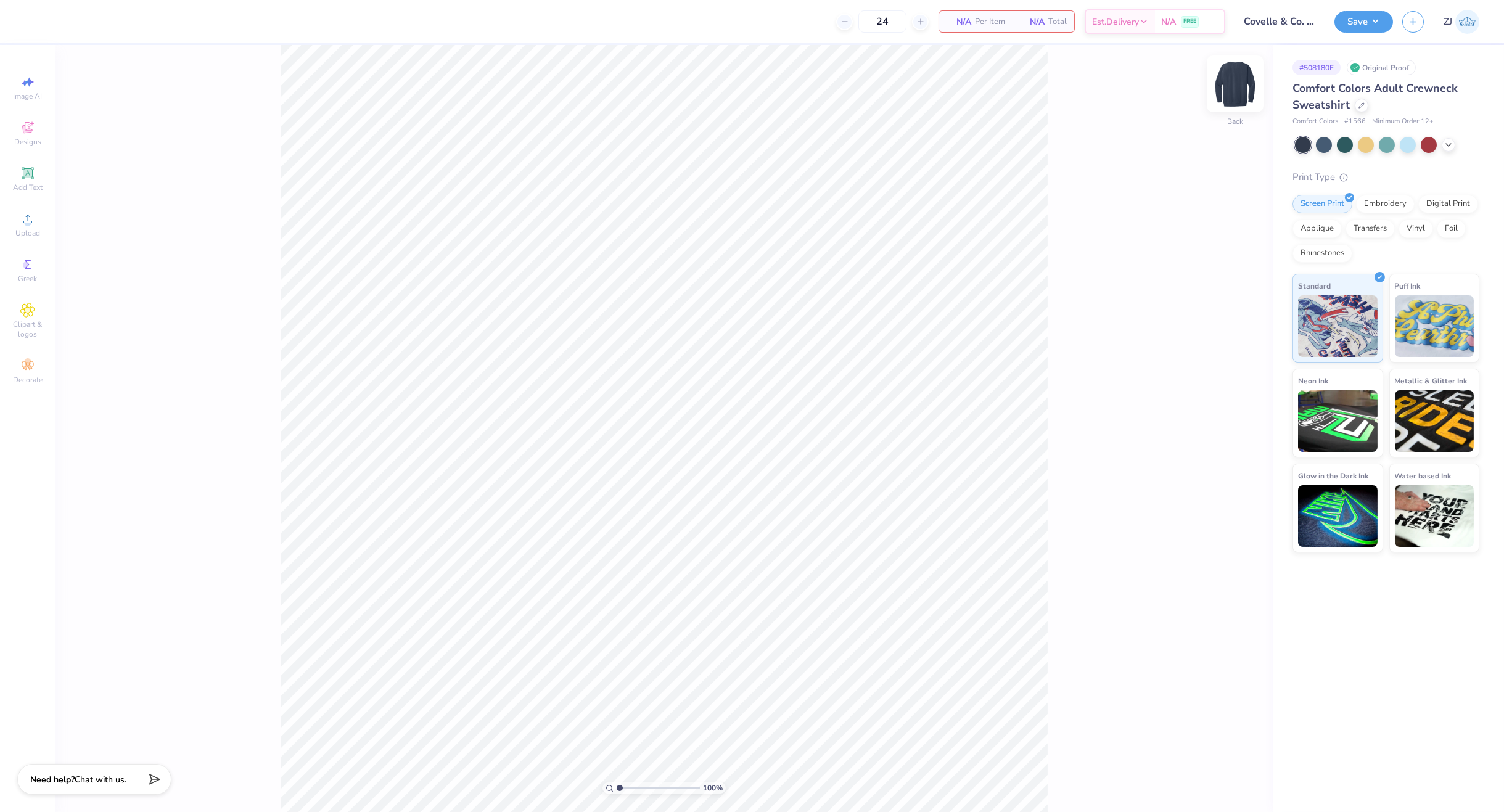
click at [1238, 90] on img at bounding box center [1235, 83] width 49 height 49
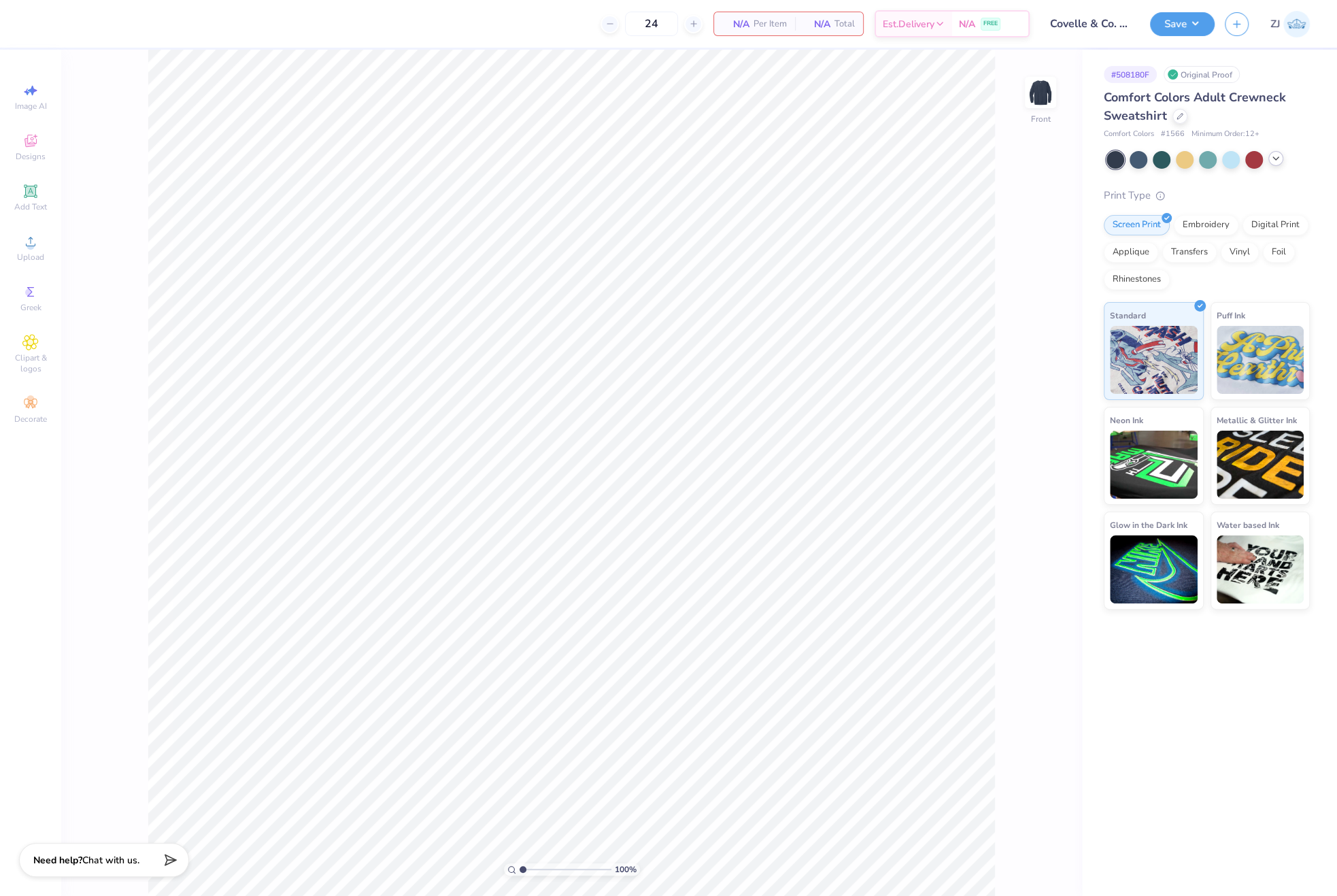
click at [1280, 159] on icon at bounding box center [1275, 158] width 11 height 11
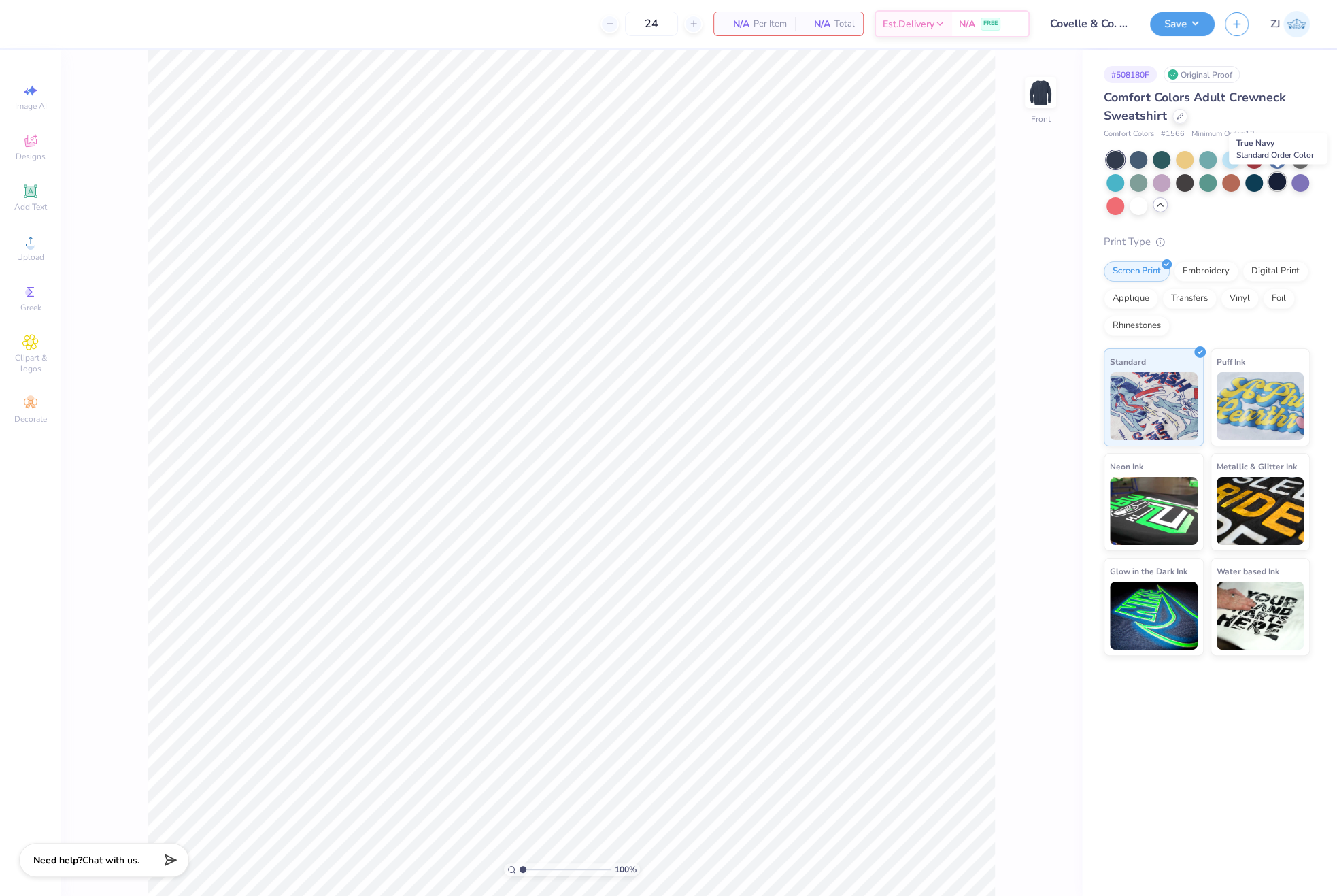
click at [1270, 183] on div at bounding box center [1277, 181] width 17 height 17
click at [1206, 188] on div at bounding box center [1207, 181] width 17 height 17
click at [1229, 170] on div at bounding box center [1208, 183] width 203 height 64
click at [1232, 163] on div at bounding box center [1231, 158] width 17 height 17
click at [1131, 164] on div at bounding box center [1138, 158] width 17 height 17
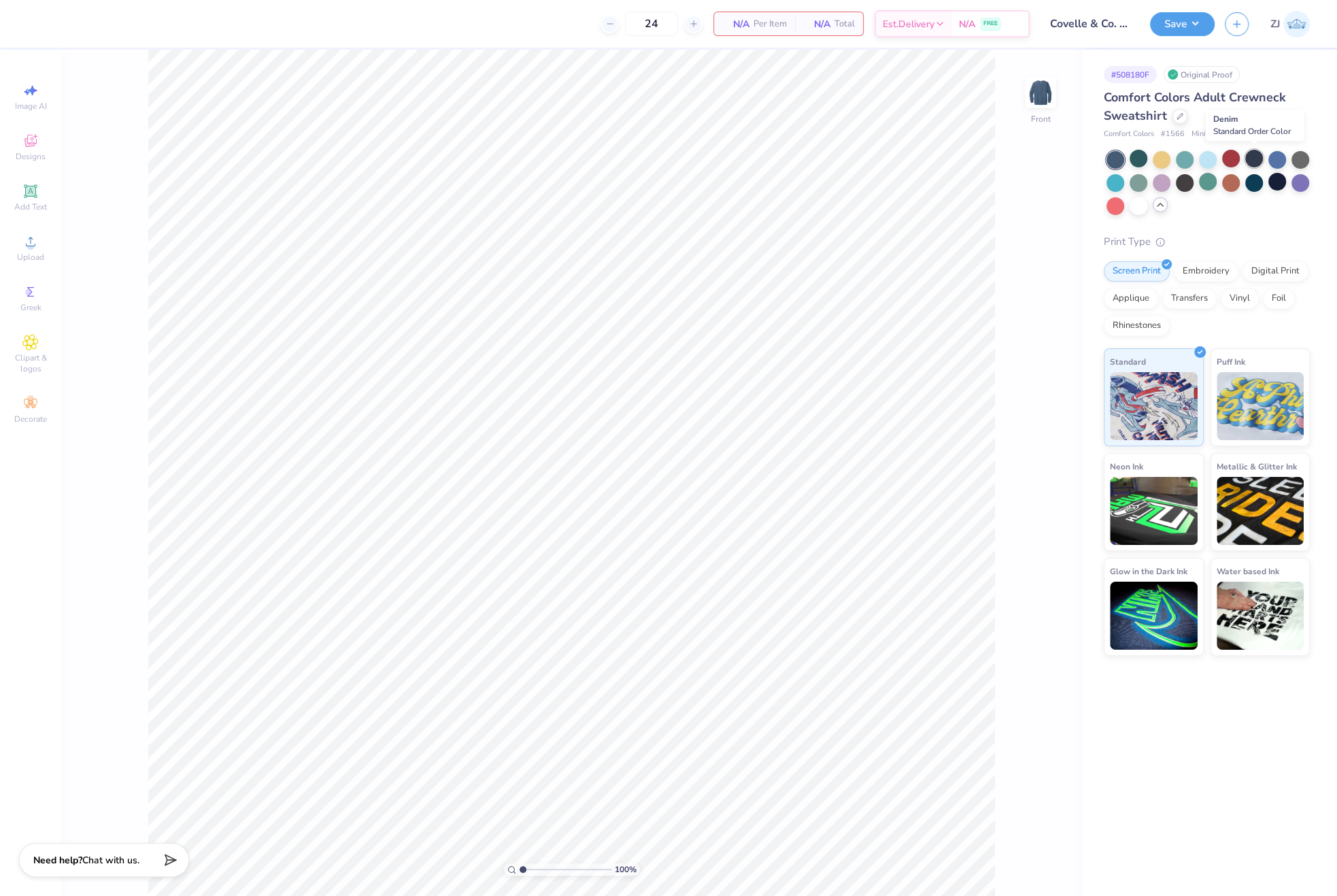
click at [1251, 166] on div at bounding box center [1254, 158] width 17 height 17
click at [1038, 98] on img at bounding box center [1040, 92] width 54 height 54
